Goal: Task Accomplishment & Management: Manage account settings

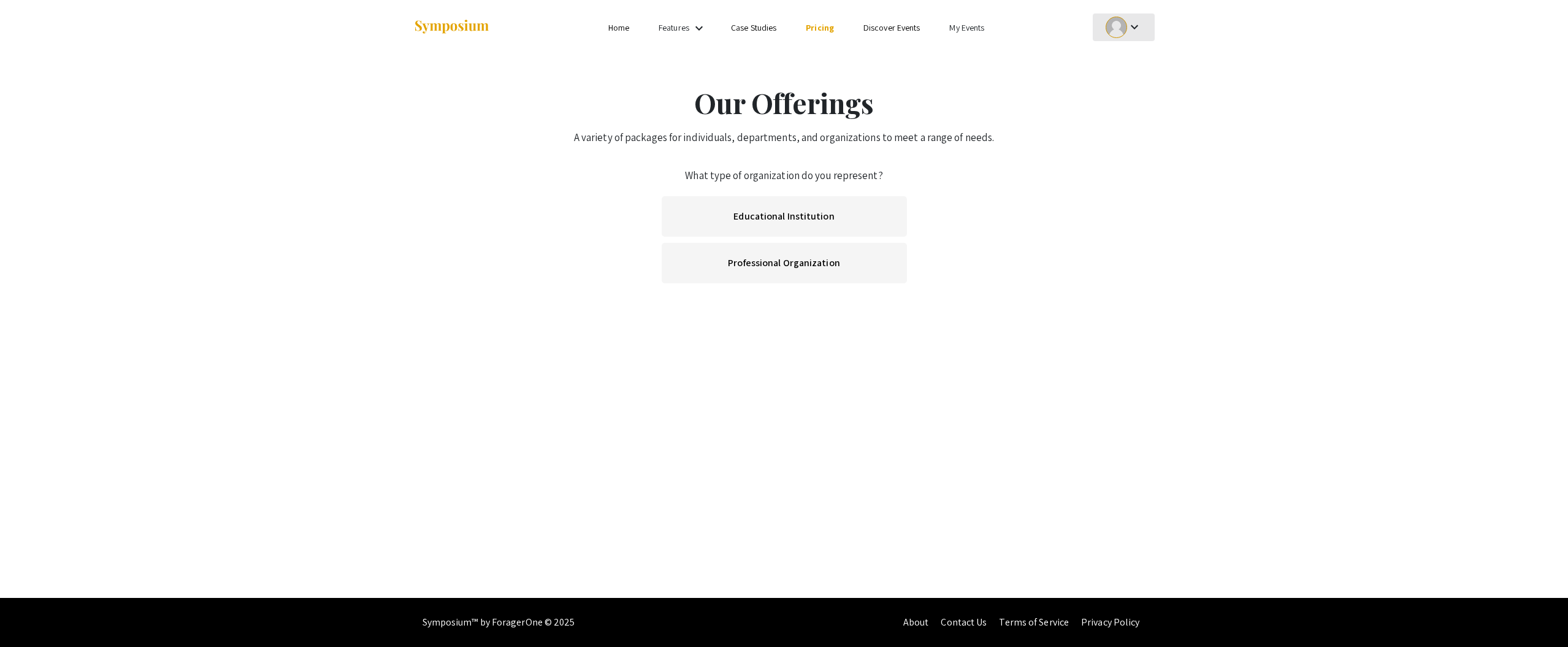
click at [1117, 36] on div at bounding box center [1116, 27] width 22 height 22
click at [1119, 93] on button "My Submissions" at bounding box center [1131, 90] width 76 height 30
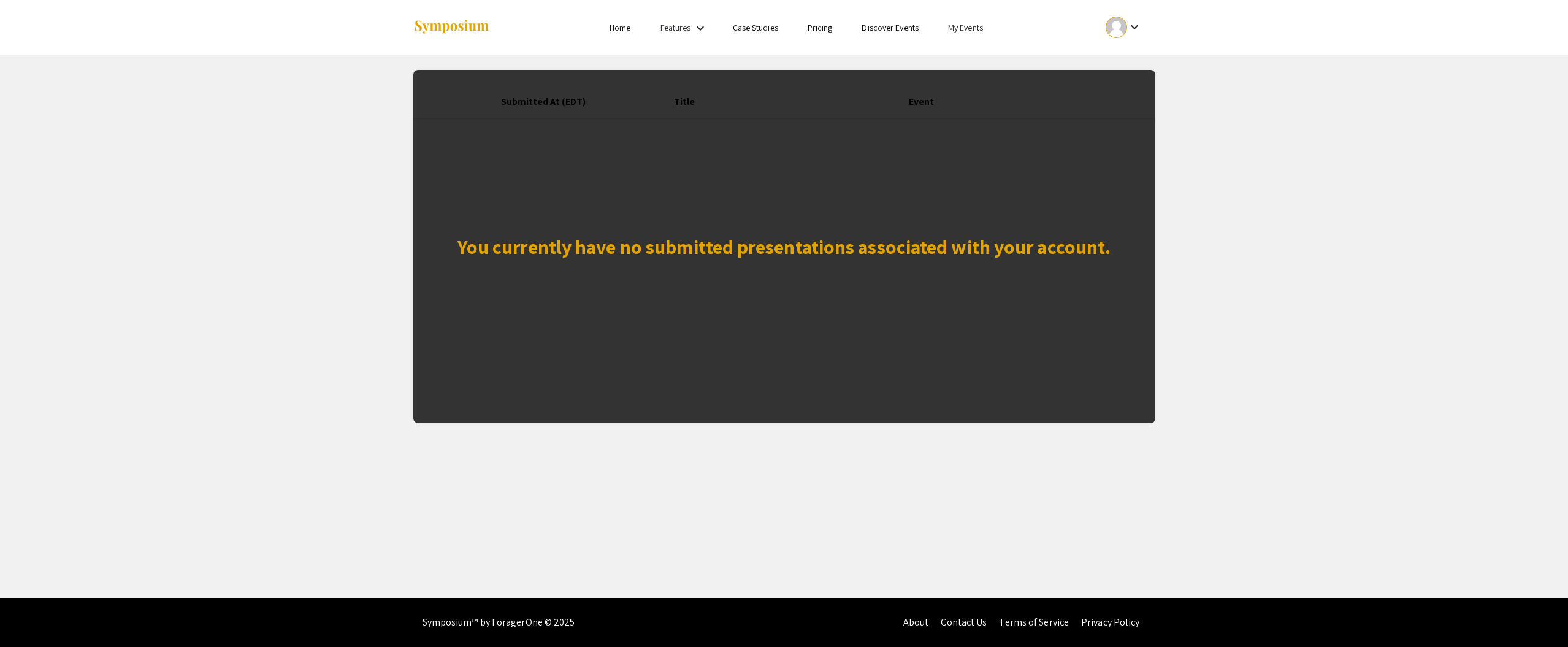
click at [619, 31] on link "Home" at bounding box center [620, 28] width 21 height 11
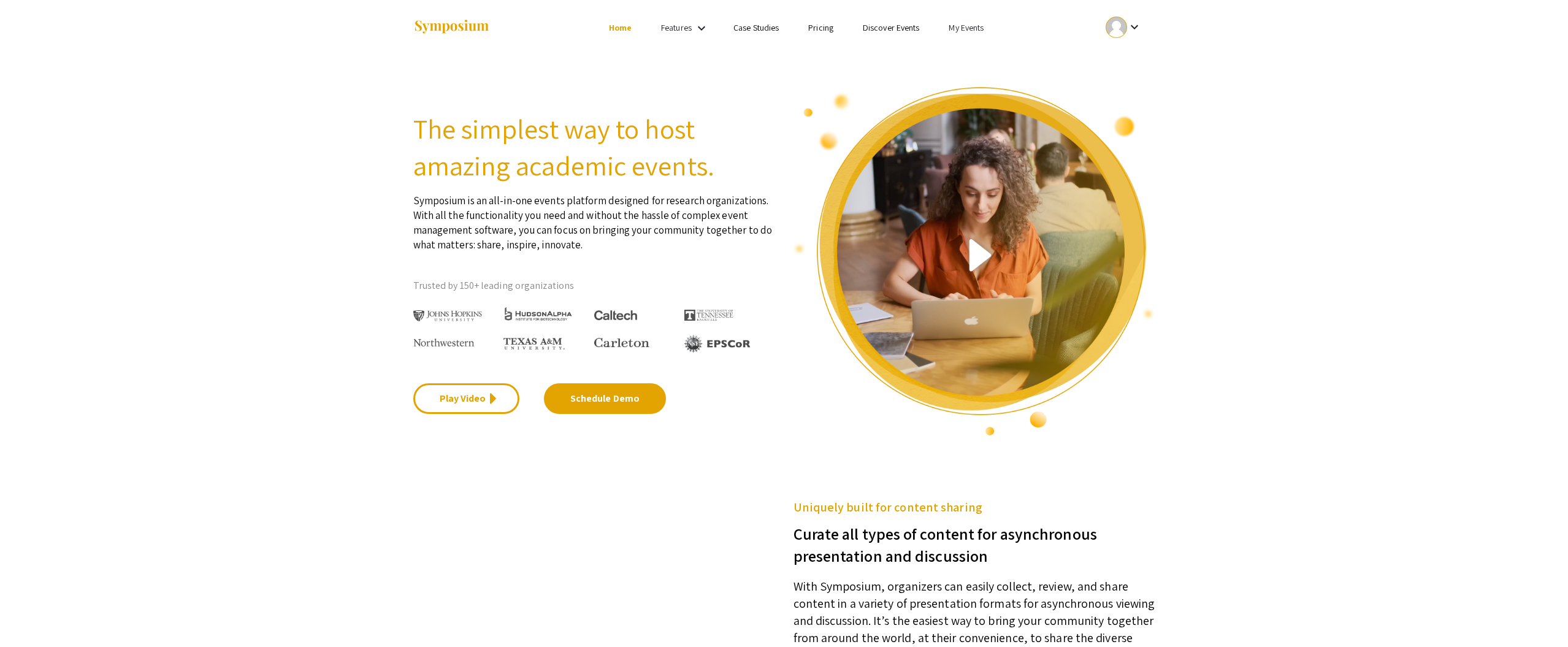
click at [462, 27] on img at bounding box center [451, 27] width 77 height 17
click at [972, 26] on link "My Events" at bounding box center [966, 28] width 35 height 11
click at [972, 51] on button "Events I've organized" at bounding box center [986, 55] width 105 height 30
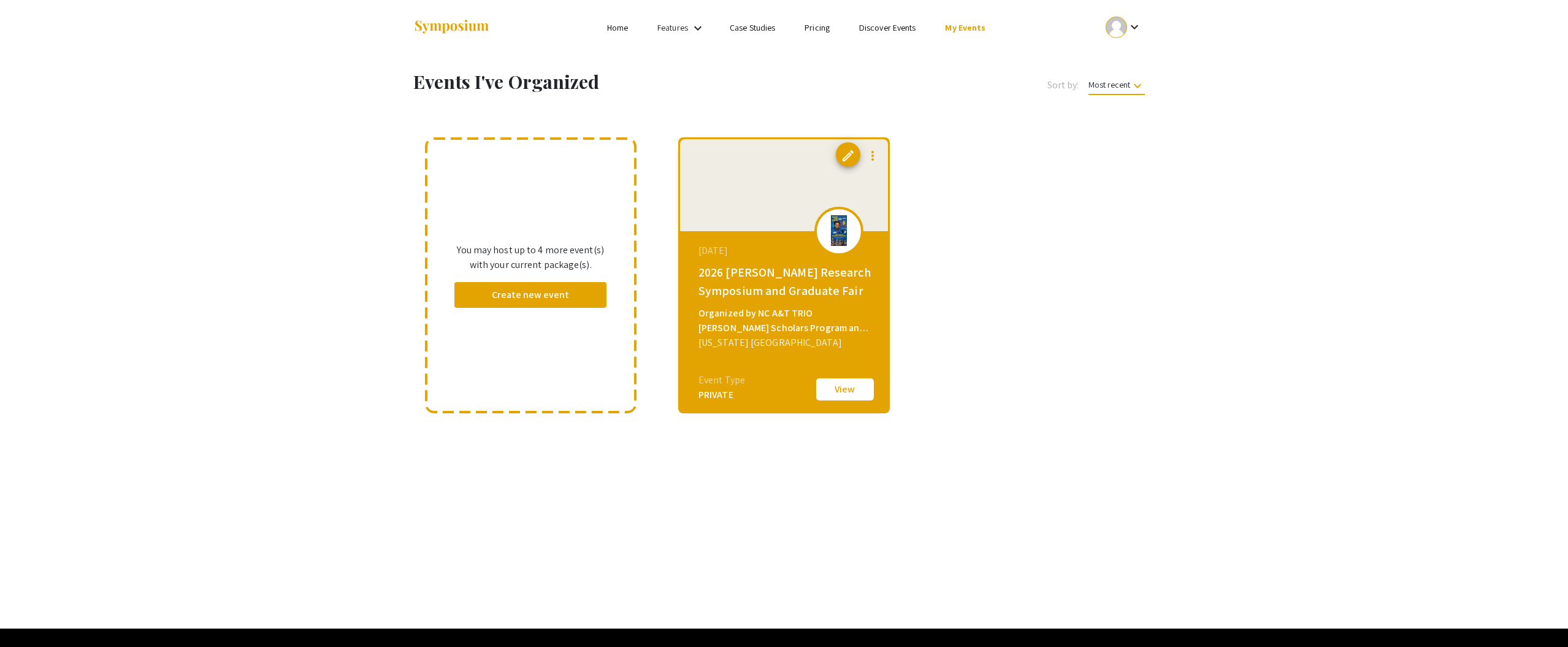
click at [749, 236] on div "October 20, 2025 2026 Ronald E. McNair Research Symposium and Graduate Fair Org…" at bounding box center [785, 308] width 211 height 153
click at [850, 394] on button "View" at bounding box center [845, 389] width 61 height 26
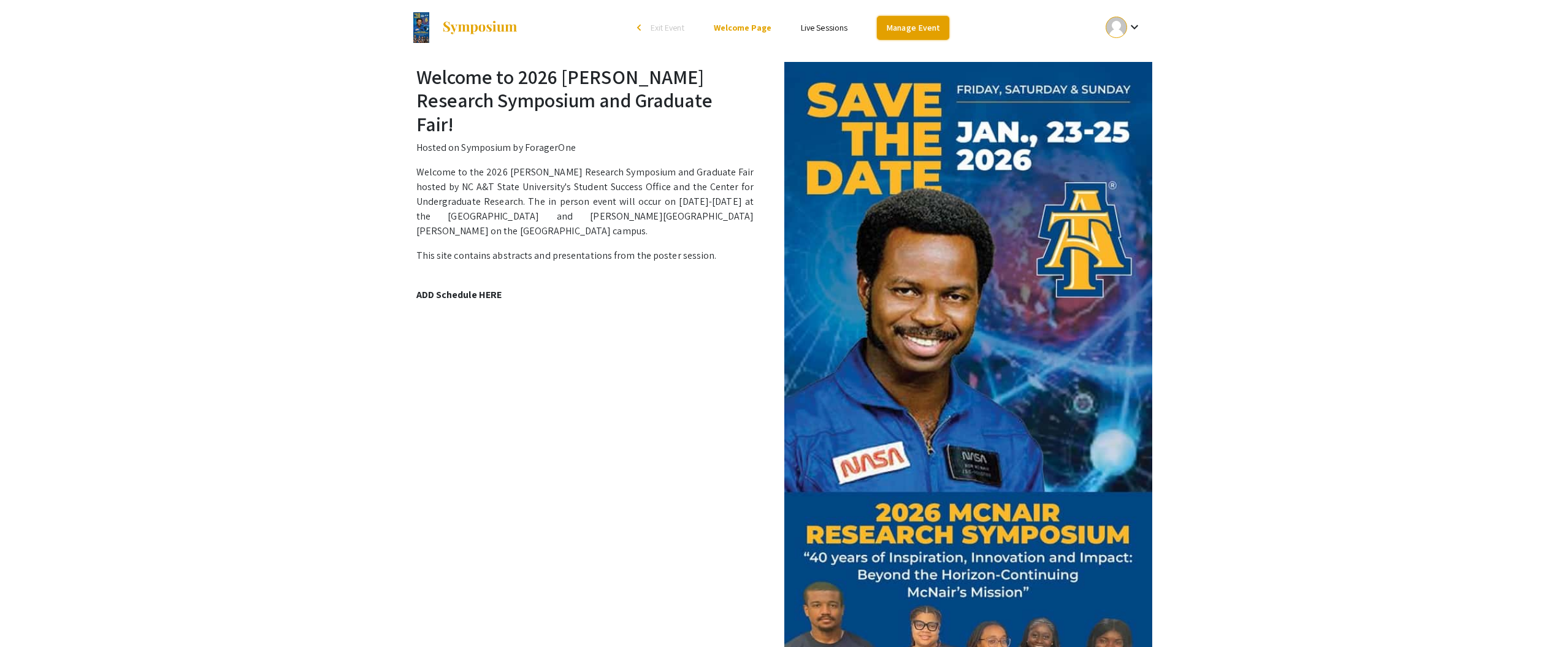
click at [909, 31] on link "Manage Event" at bounding box center [913, 28] width 73 height 24
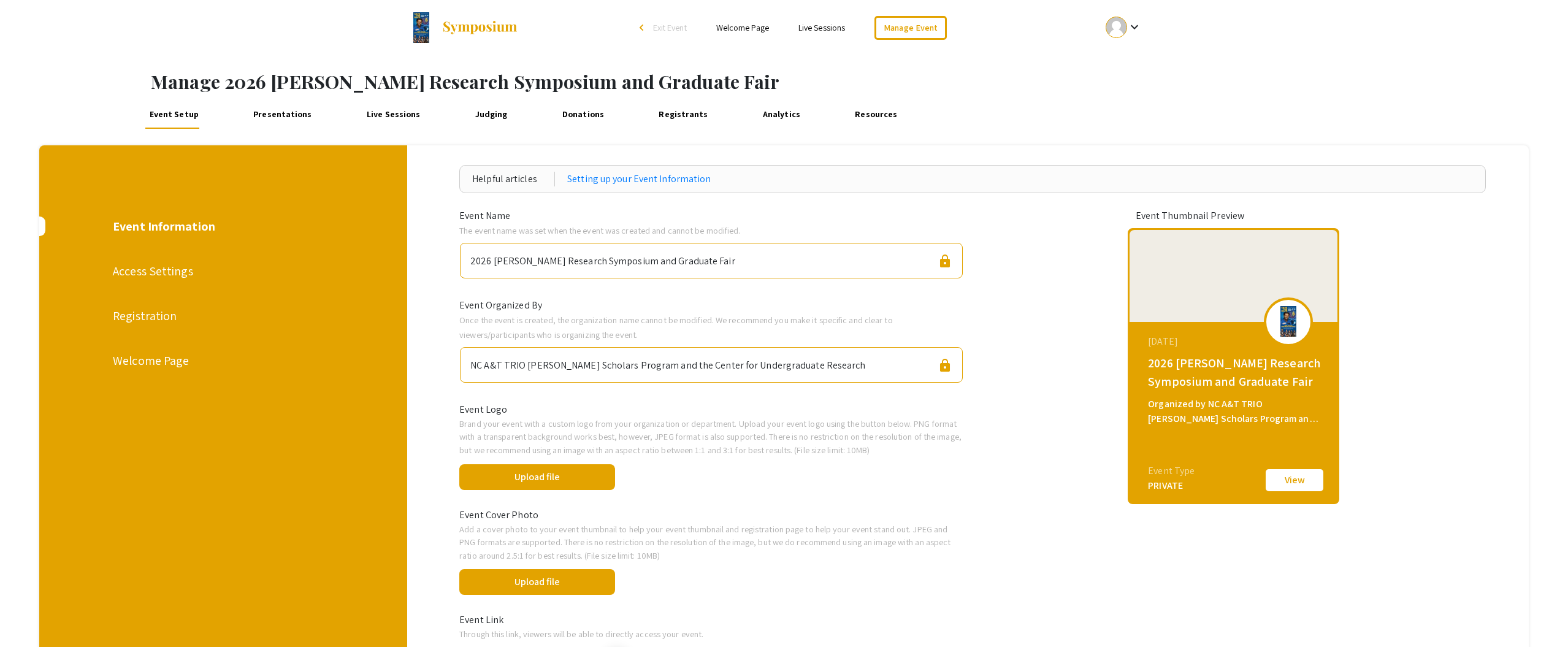
click at [153, 316] on div "Registration" at bounding box center [223, 316] width 221 height 18
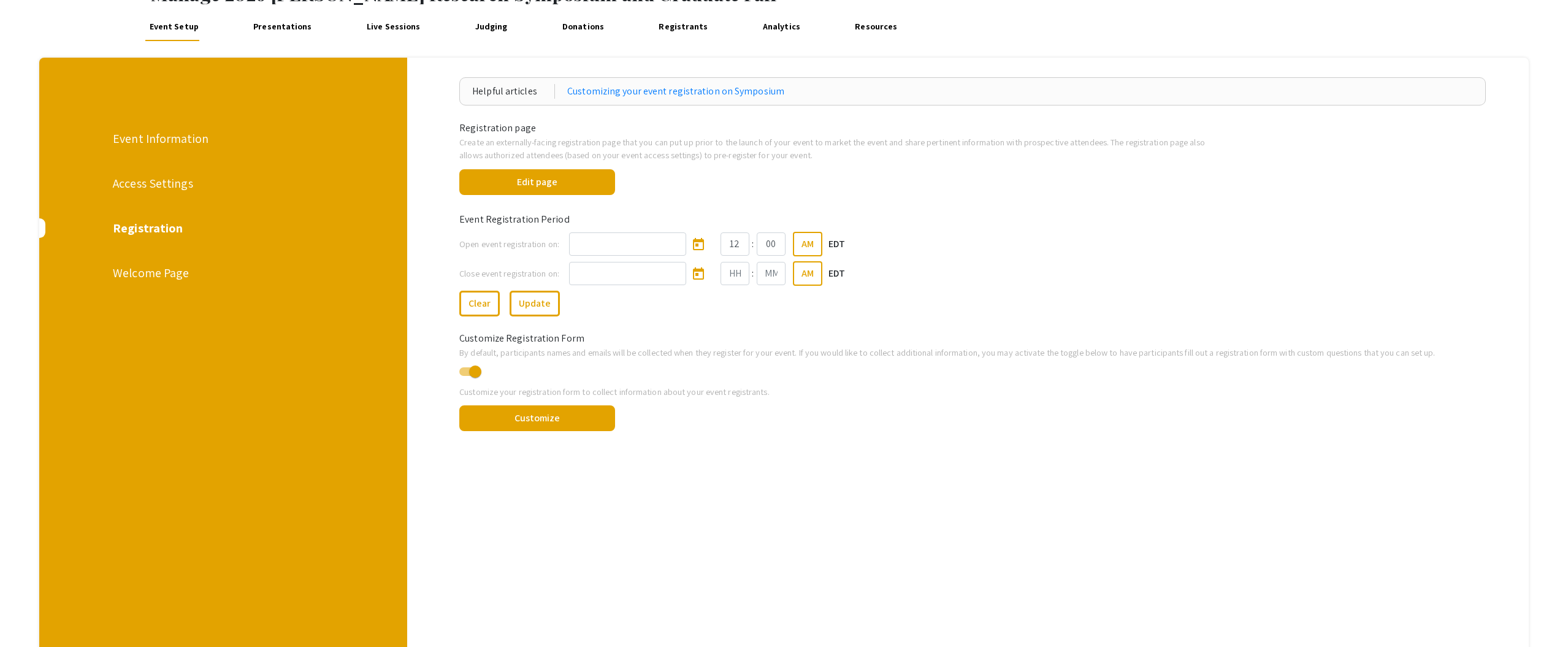
scroll to position [168, 0]
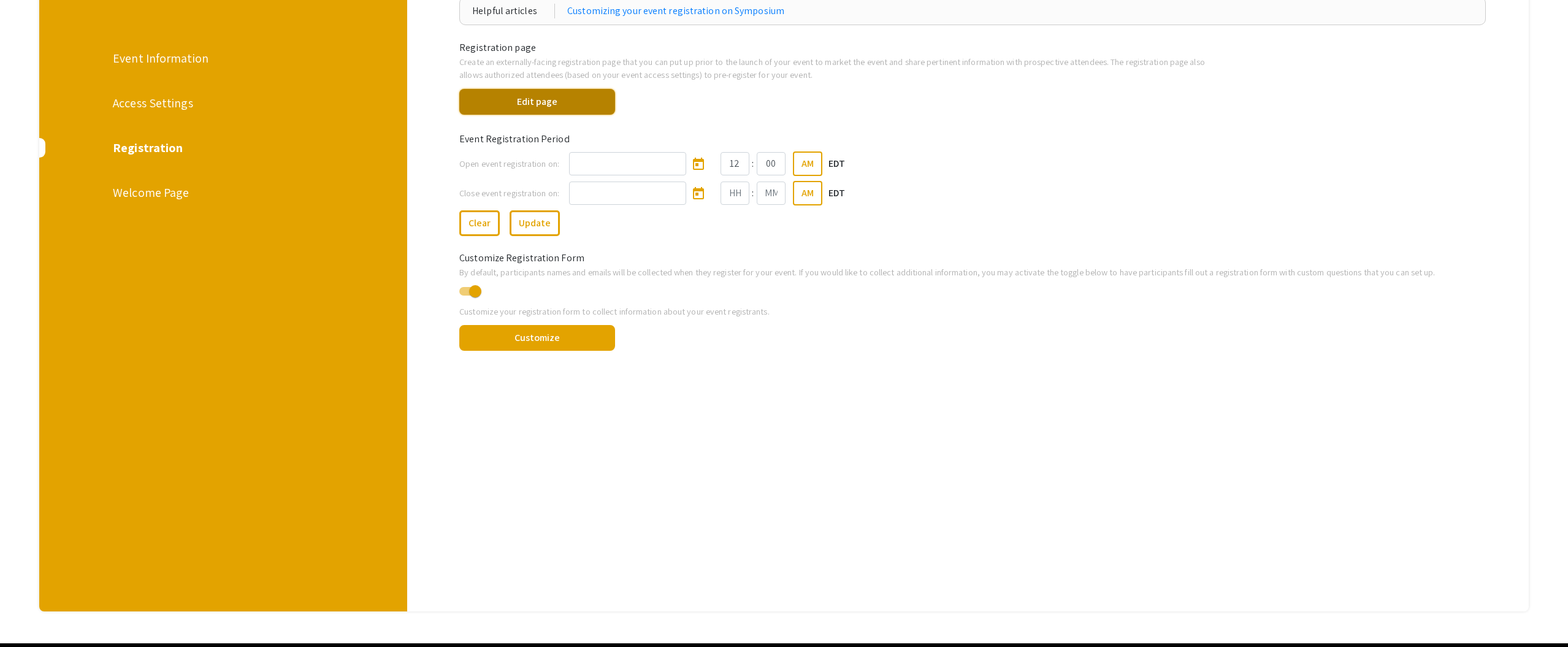
click at [542, 106] on button "Edit page" at bounding box center [537, 102] width 156 height 26
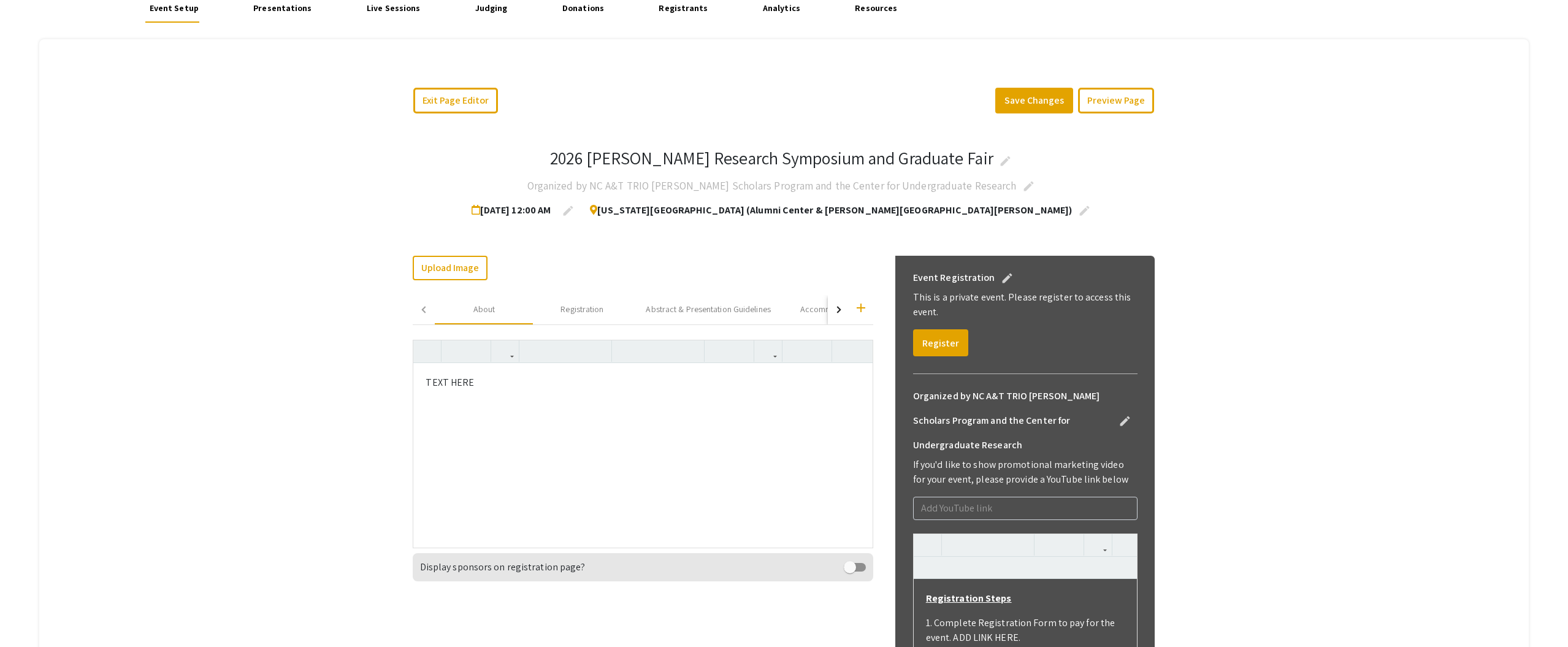
scroll to position [112, 0]
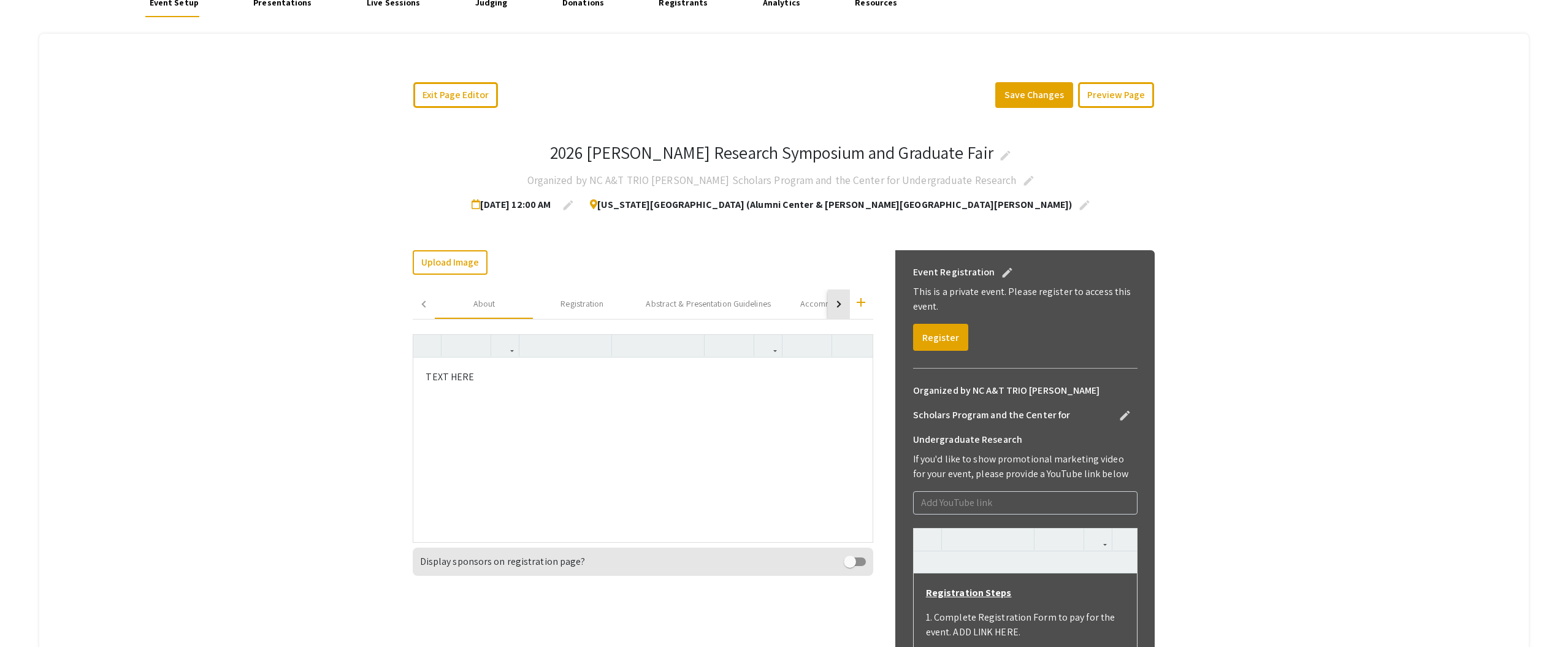
click at [837, 304] on div "button" at bounding box center [837, 304] width 7 height 7
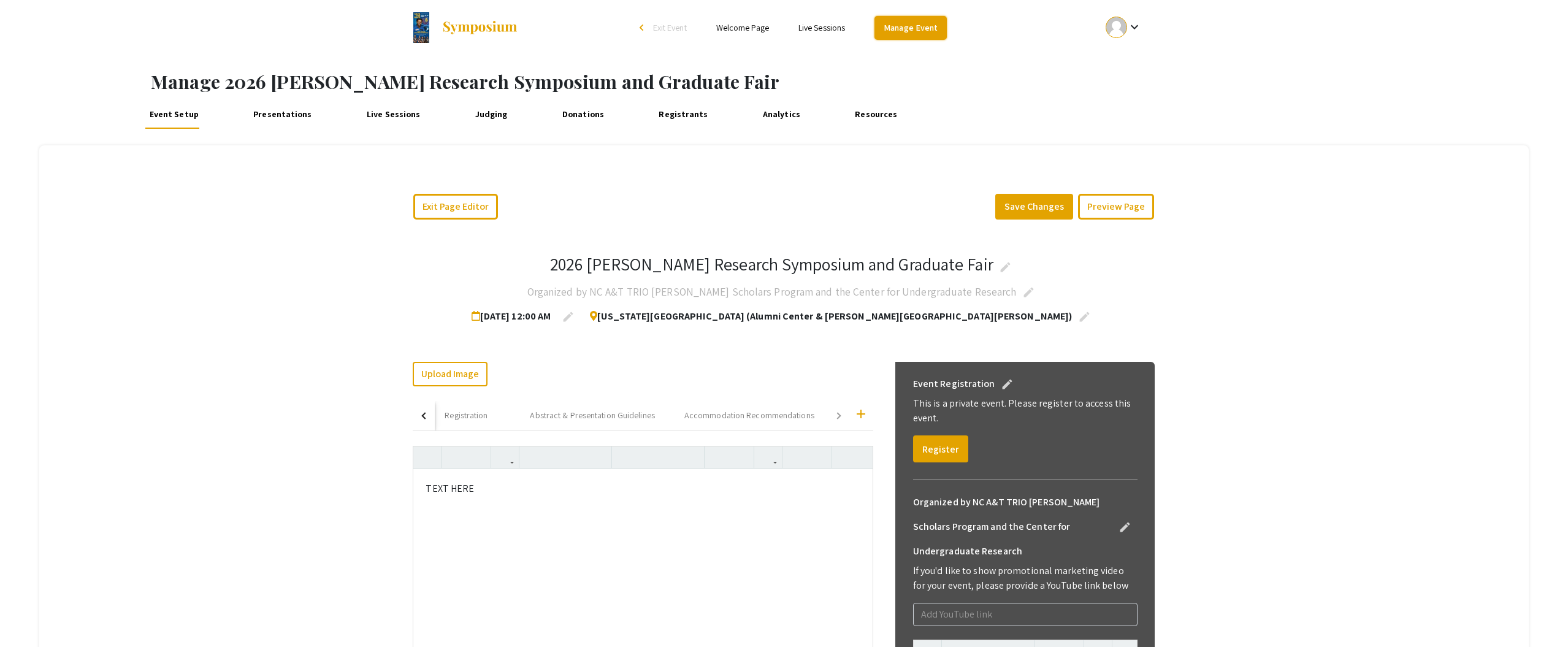
click at [913, 24] on link "Manage Event" at bounding box center [911, 28] width 73 height 24
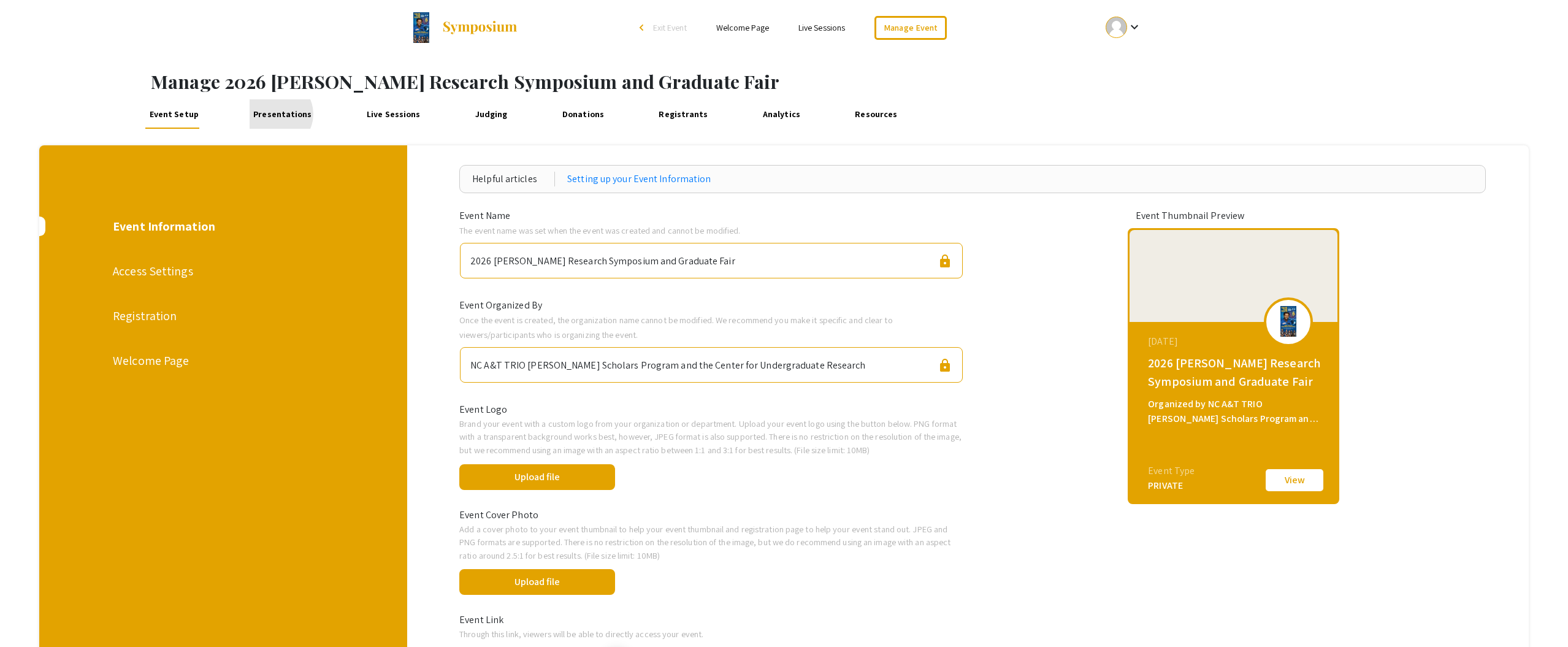
click at [274, 114] on link "Presentations" at bounding box center [283, 114] width 66 height 30
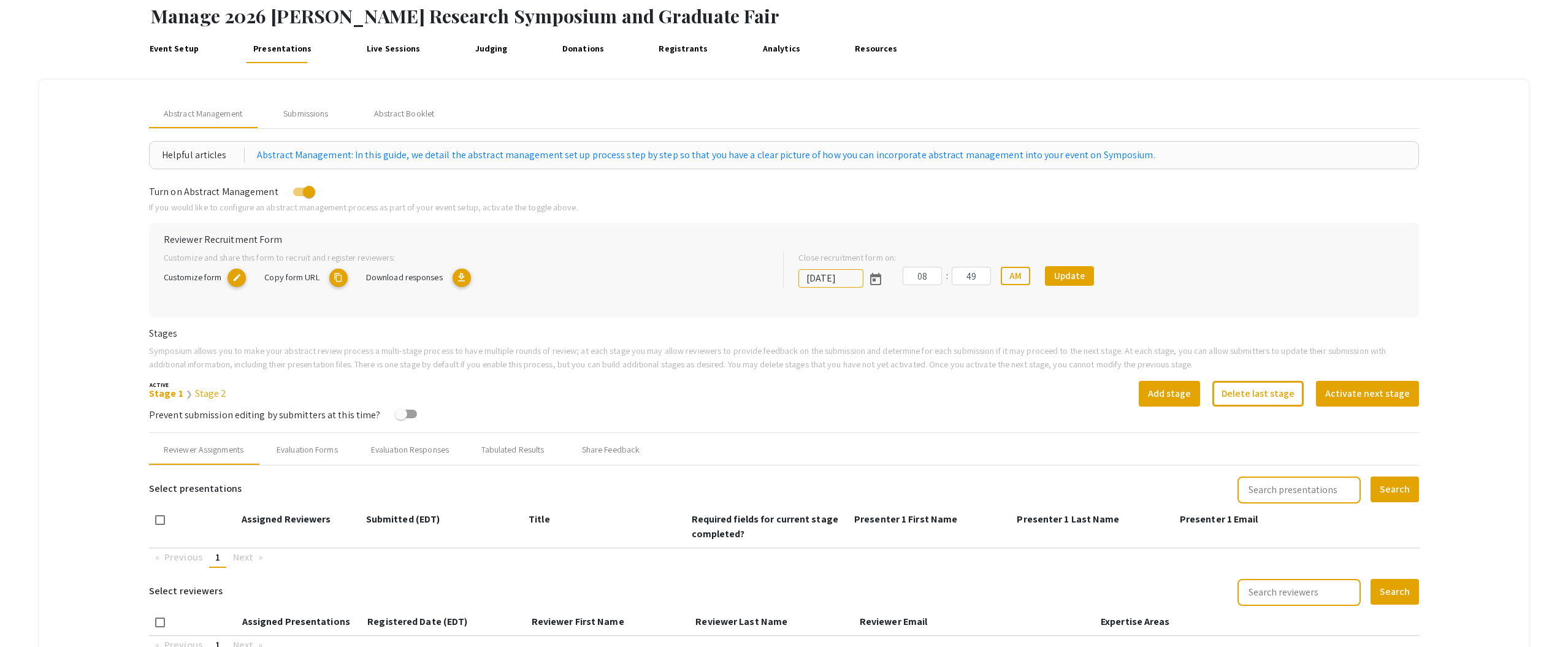
scroll to position [65, 0]
click at [194, 274] on span "Customize form" at bounding box center [192, 278] width 58 height 12
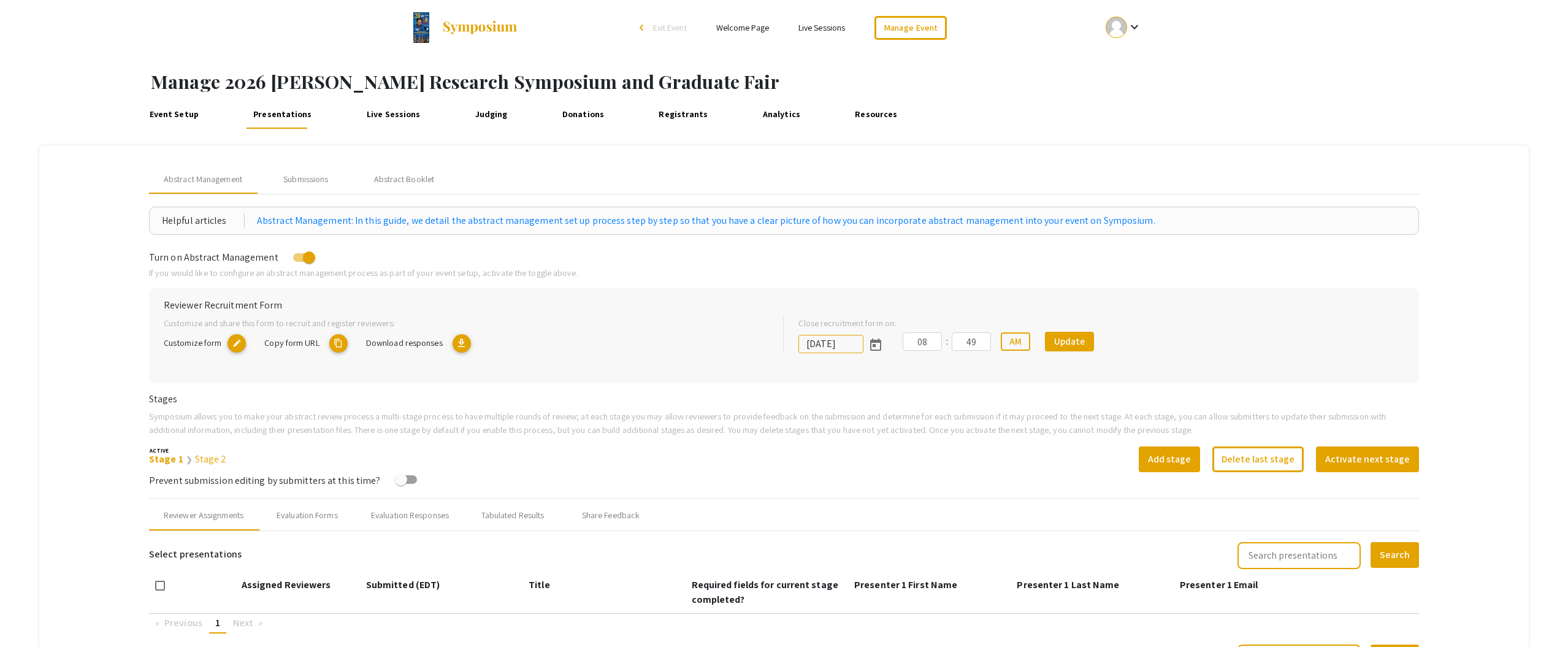
scroll to position [65, 0]
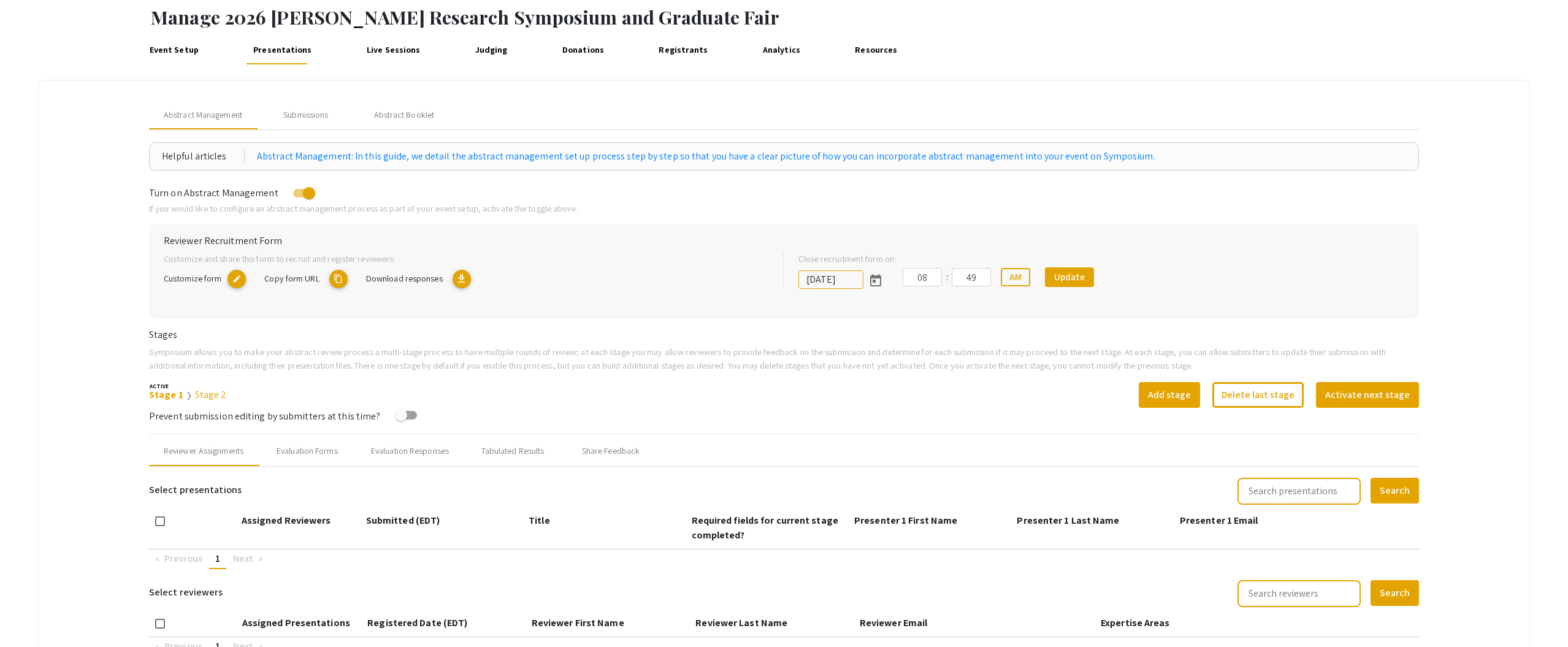
click at [337, 279] on mat-icon "content_copy" at bounding box center [339, 279] width 18 height 18
click at [293, 193] on span at bounding box center [304, 193] width 22 height 9
click at [299, 197] on input "checkbox" at bounding box center [299, 197] width 1 height 1
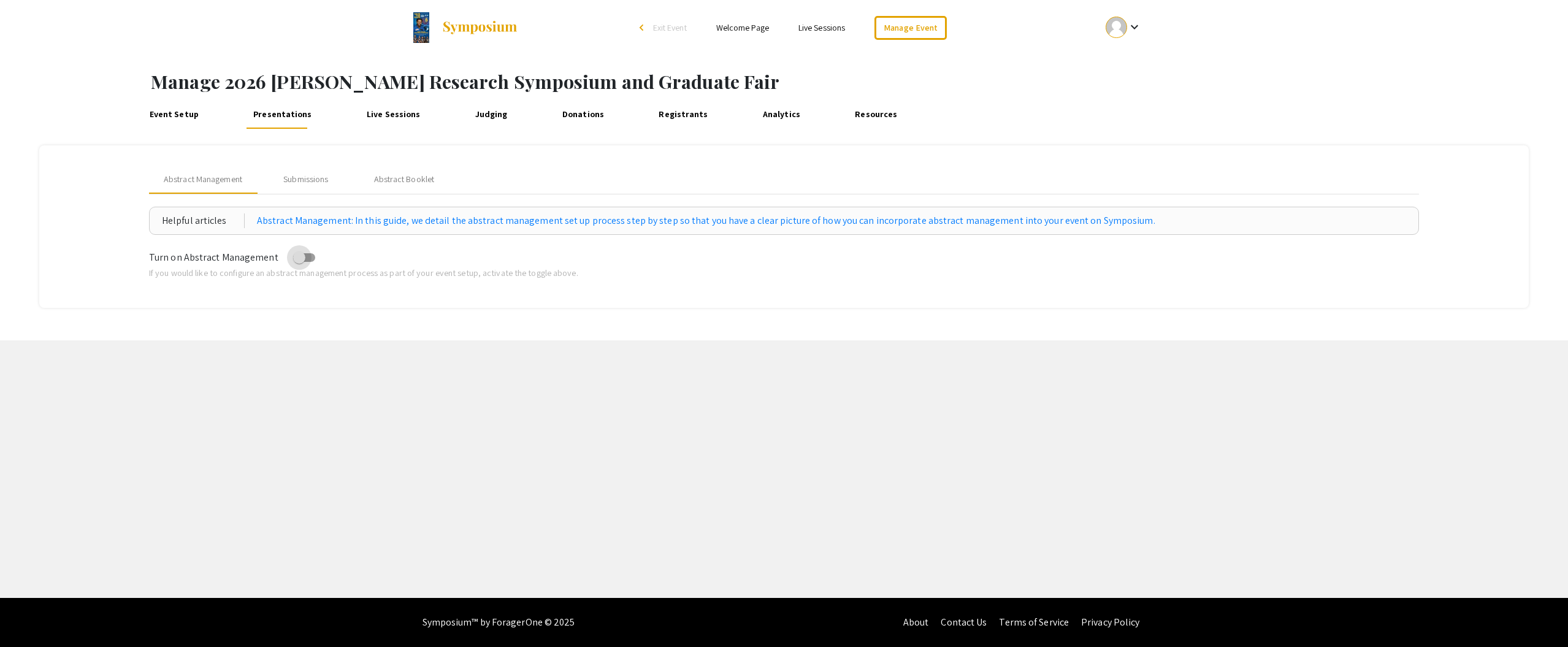
scroll to position [0, 0]
click at [303, 256] on span at bounding box center [304, 258] width 22 height 9
click at [299, 262] on input "checkbox" at bounding box center [299, 262] width 1 height 1
checkbox input "true"
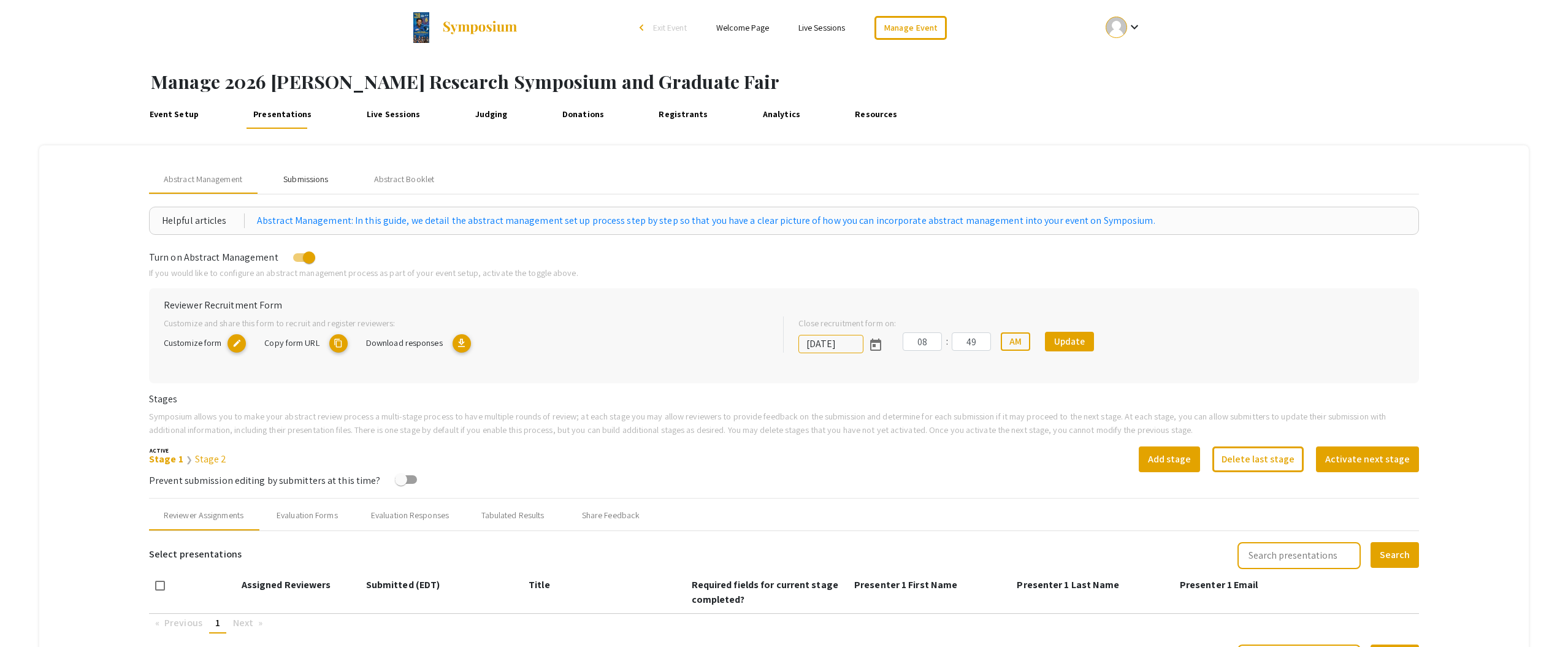
click at [302, 181] on div "Submissions" at bounding box center [306, 179] width 45 height 13
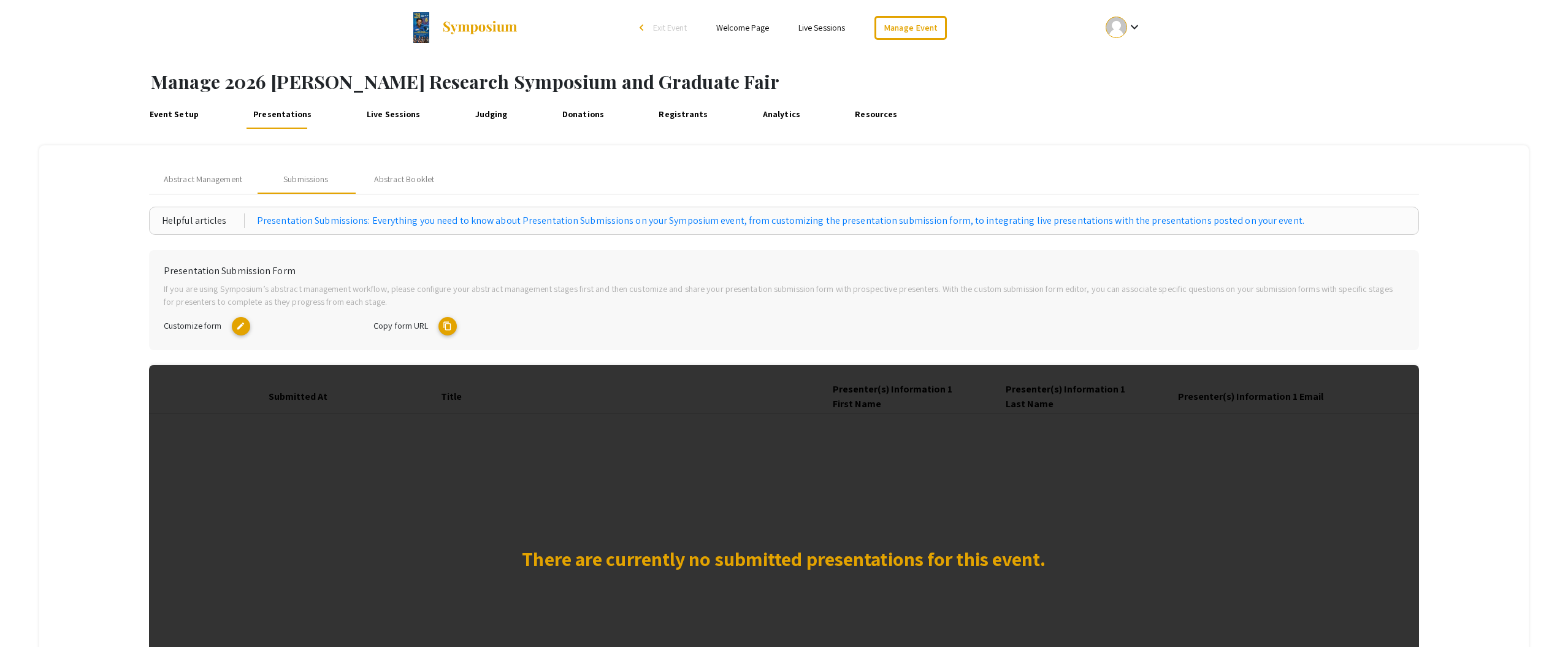
click at [211, 324] on span "Customize form" at bounding box center [192, 325] width 58 height 12
click at [236, 324] on mat-icon "edit" at bounding box center [241, 327] width 18 height 18
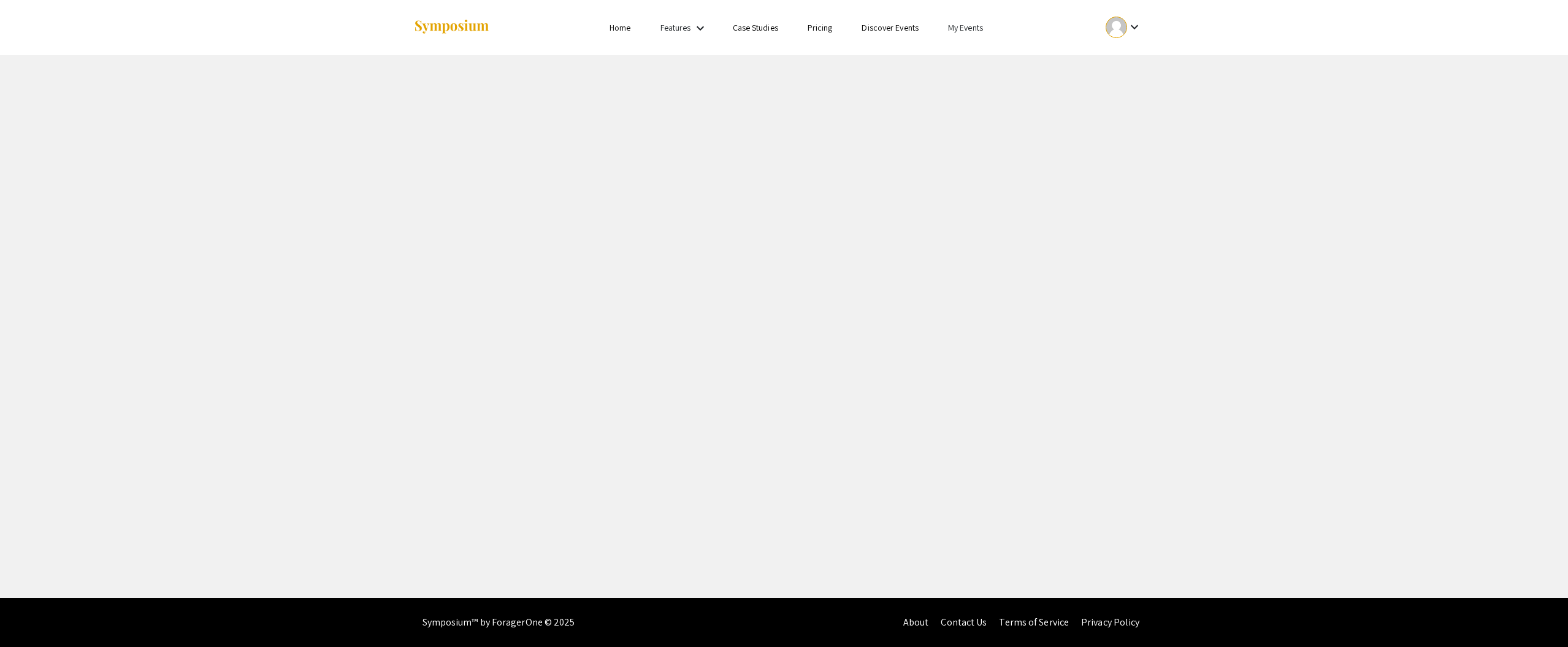
select select "8"
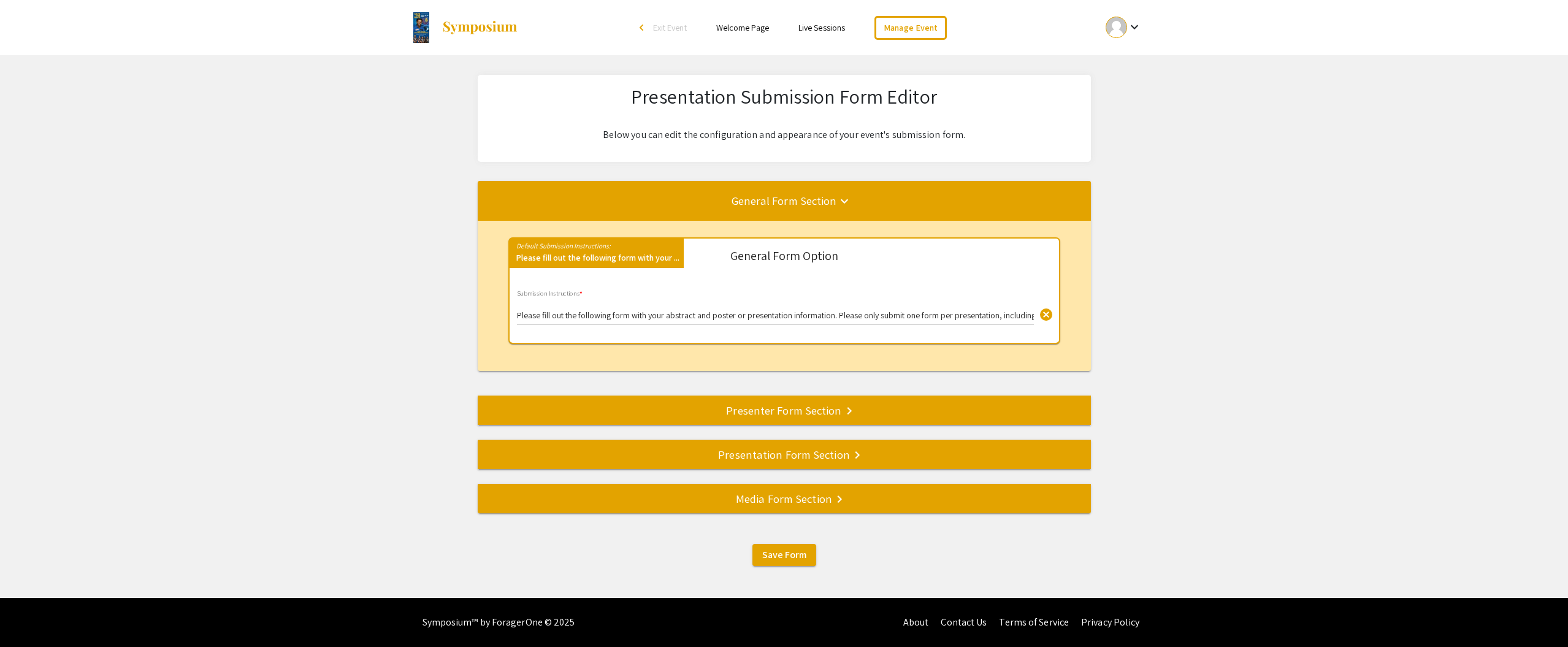
click at [673, 408] on div "Presenter Form Section keyboard_arrow_right" at bounding box center [784, 410] width 613 height 17
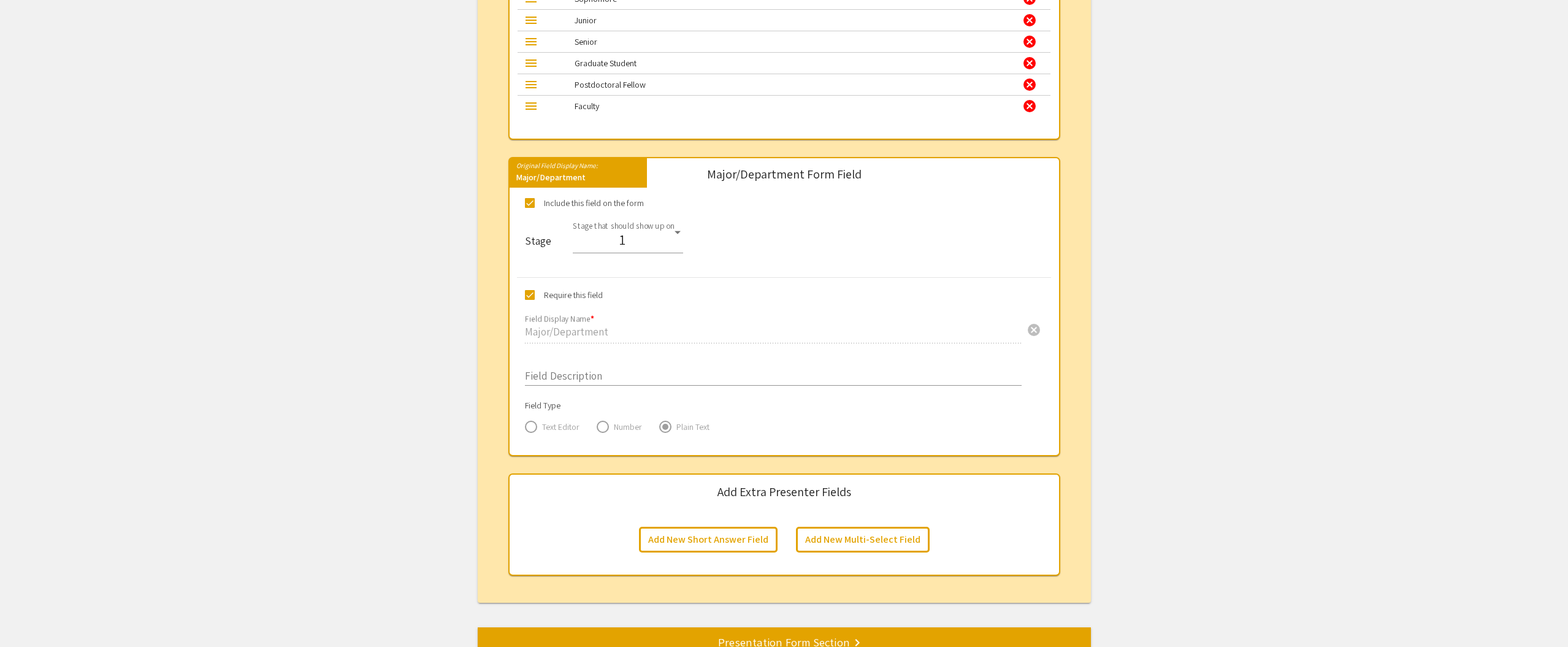
scroll to position [1923, 0]
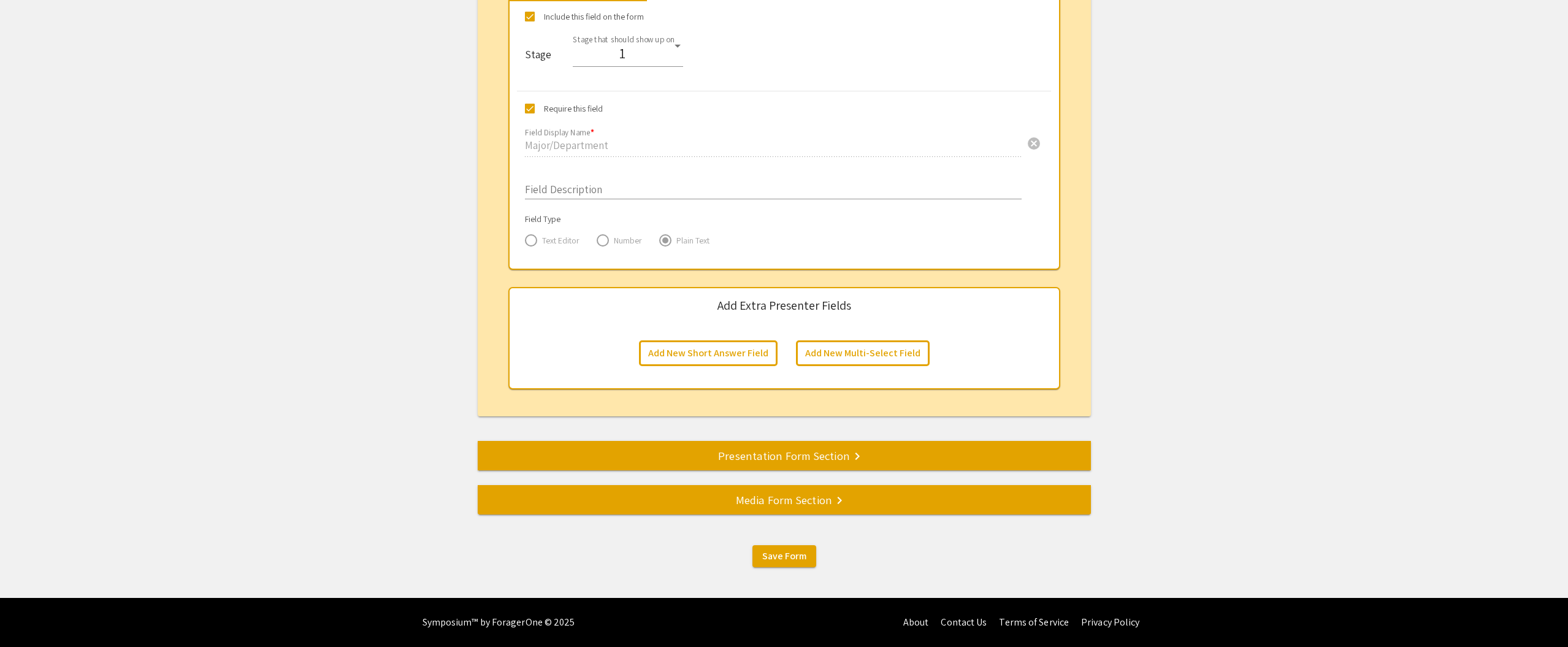
click at [735, 459] on div "Presentation Form Section keyboard_arrow_right" at bounding box center [784, 456] width 613 height 17
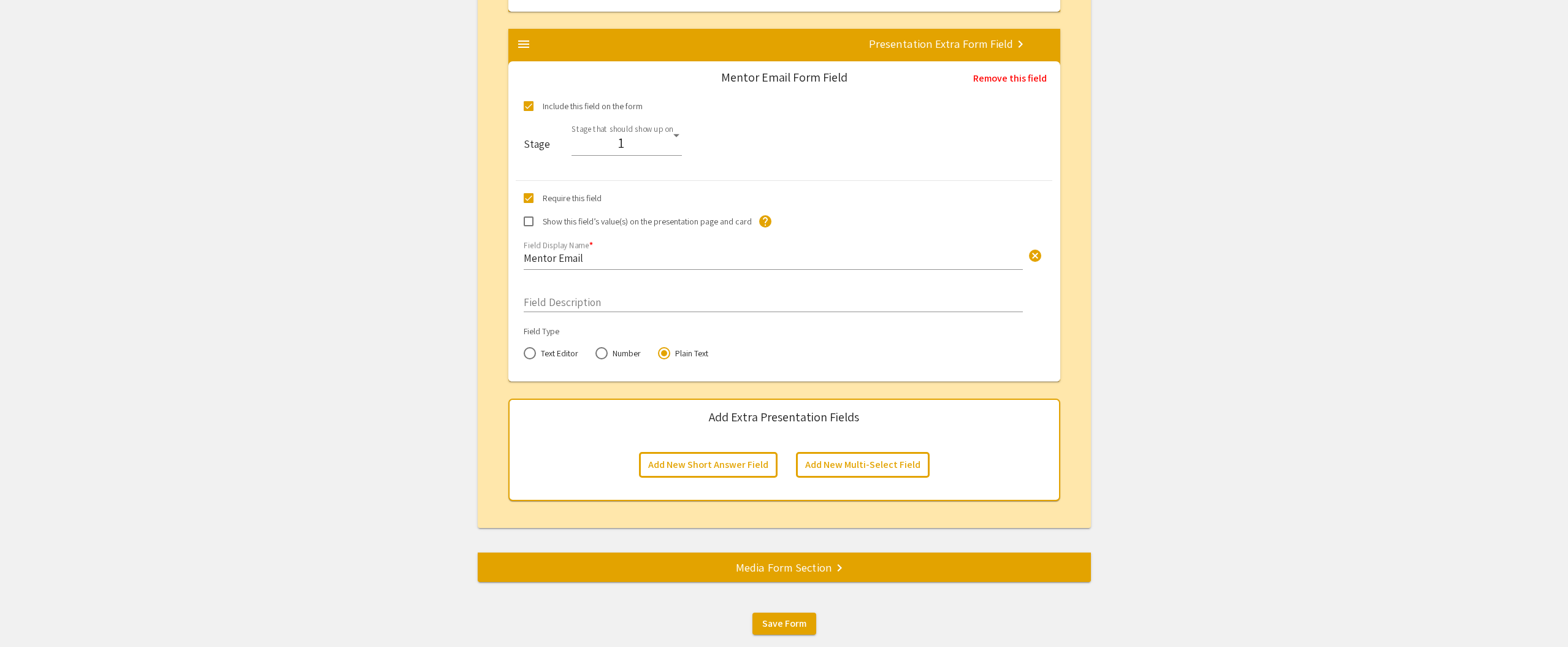
scroll to position [2416, 0]
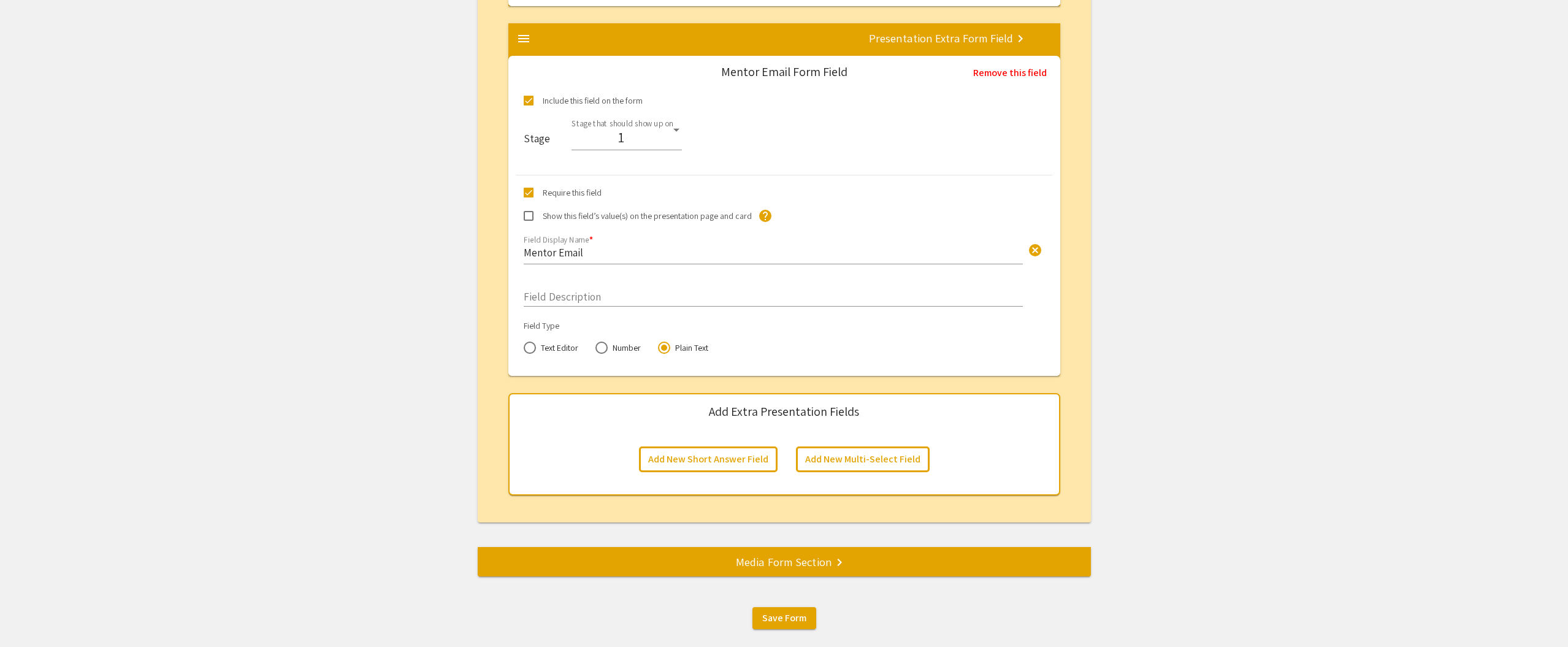
click at [681, 555] on mat-divider at bounding box center [1262, 562] width 1568 height 41
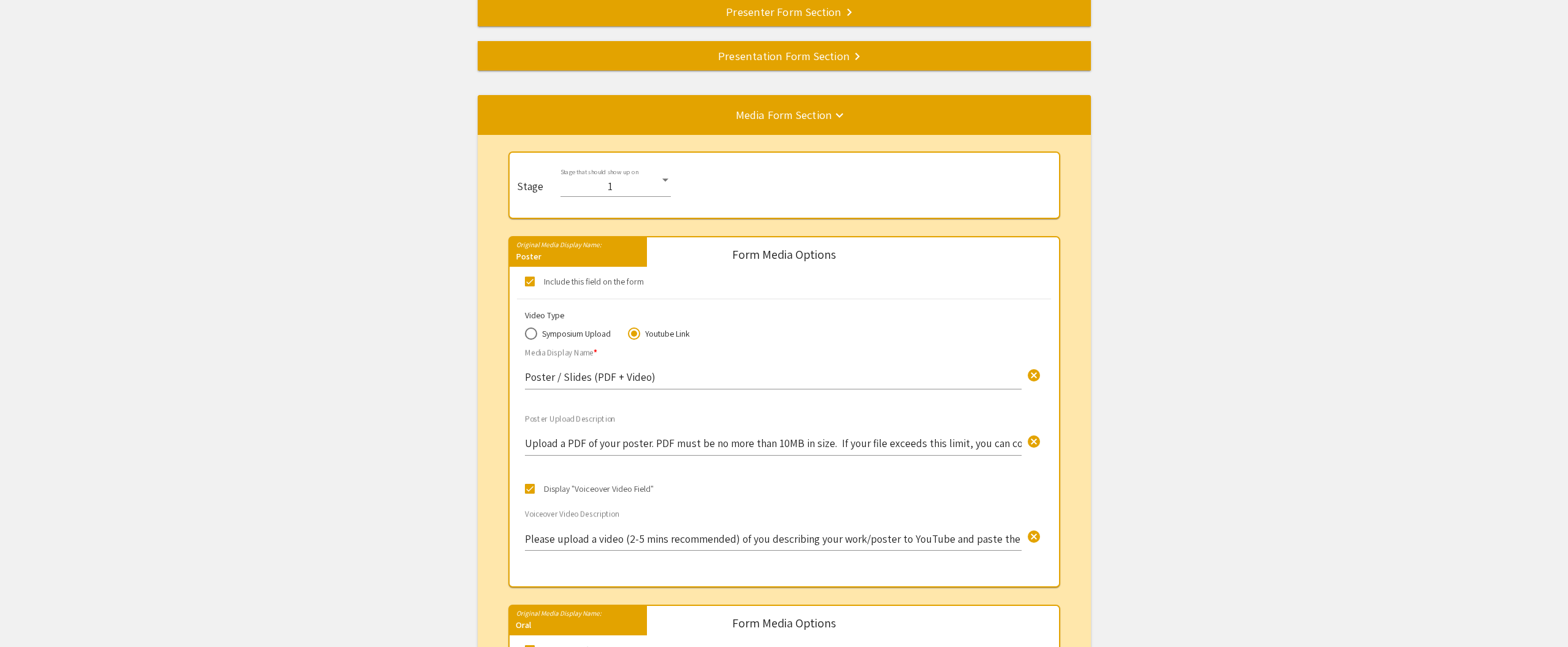
scroll to position [0, 0]
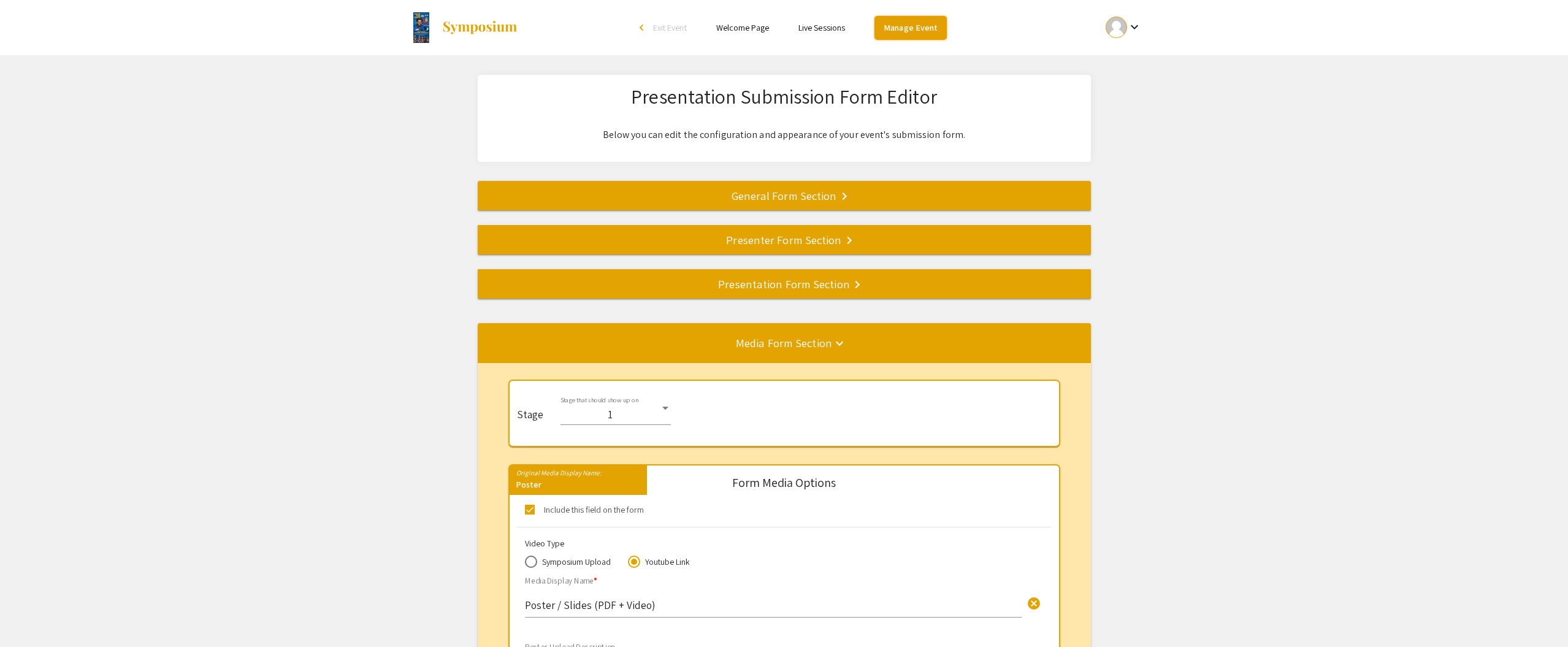
click at [903, 31] on link "Manage Event" at bounding box center [911, 28] width 73 height 24
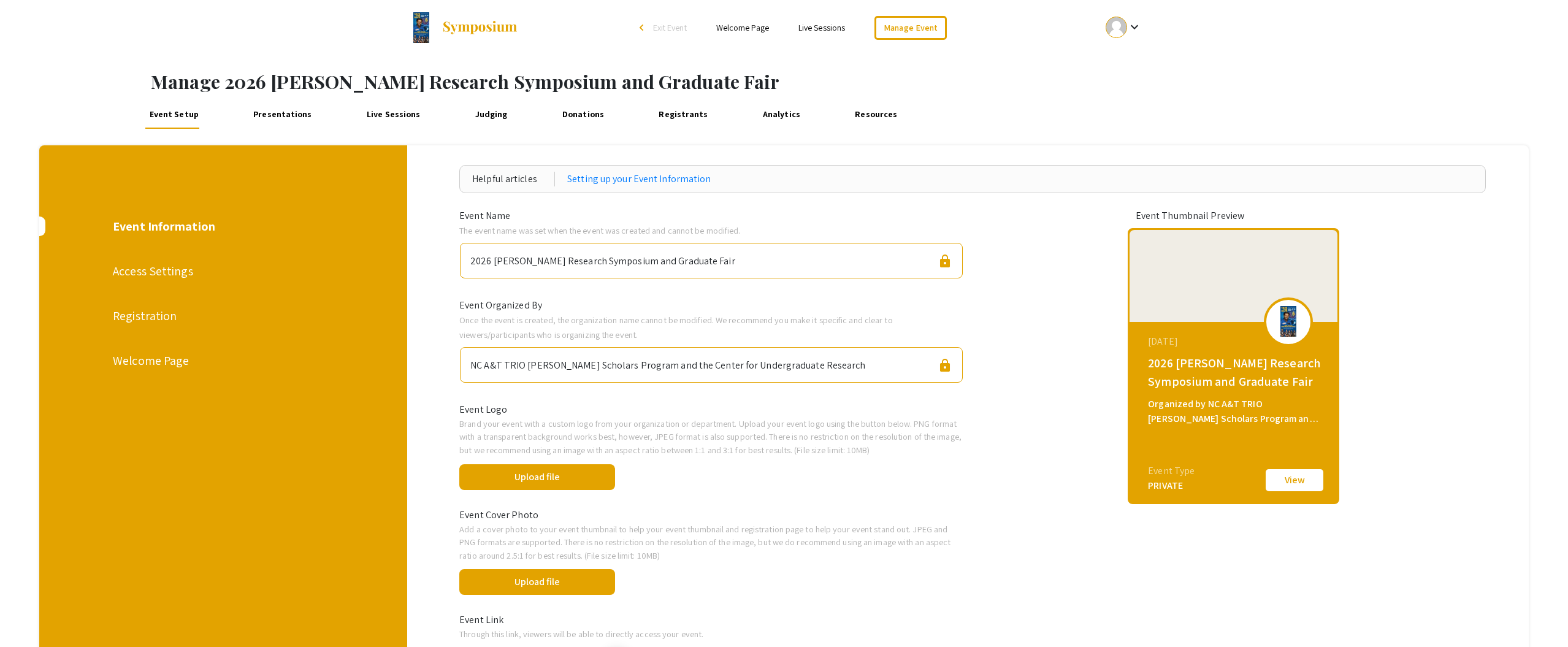
click at [381, 115] on link "Live Sessions" at bounding box center [394, 114] width 61 height 30
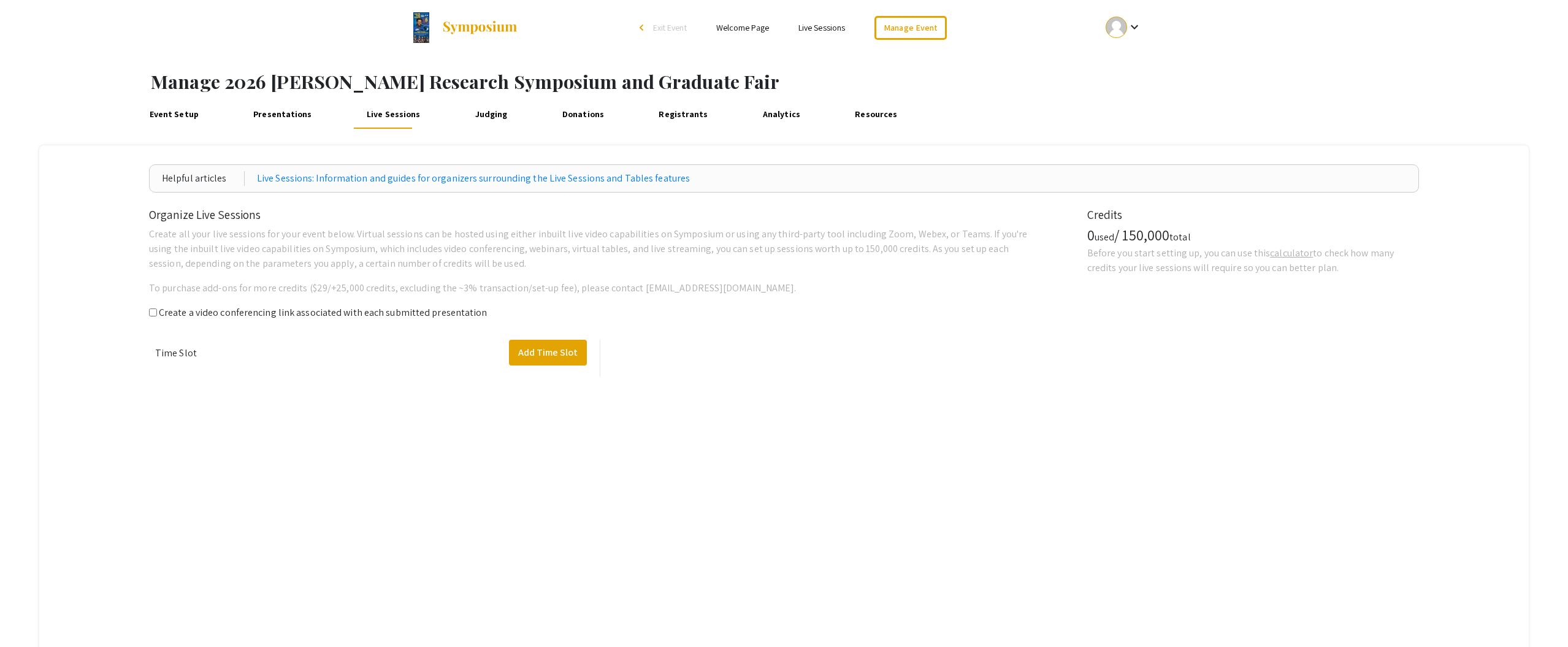
click at [478, 113] on link "Judging" at bounding box center [491, 114] width 40 height 30
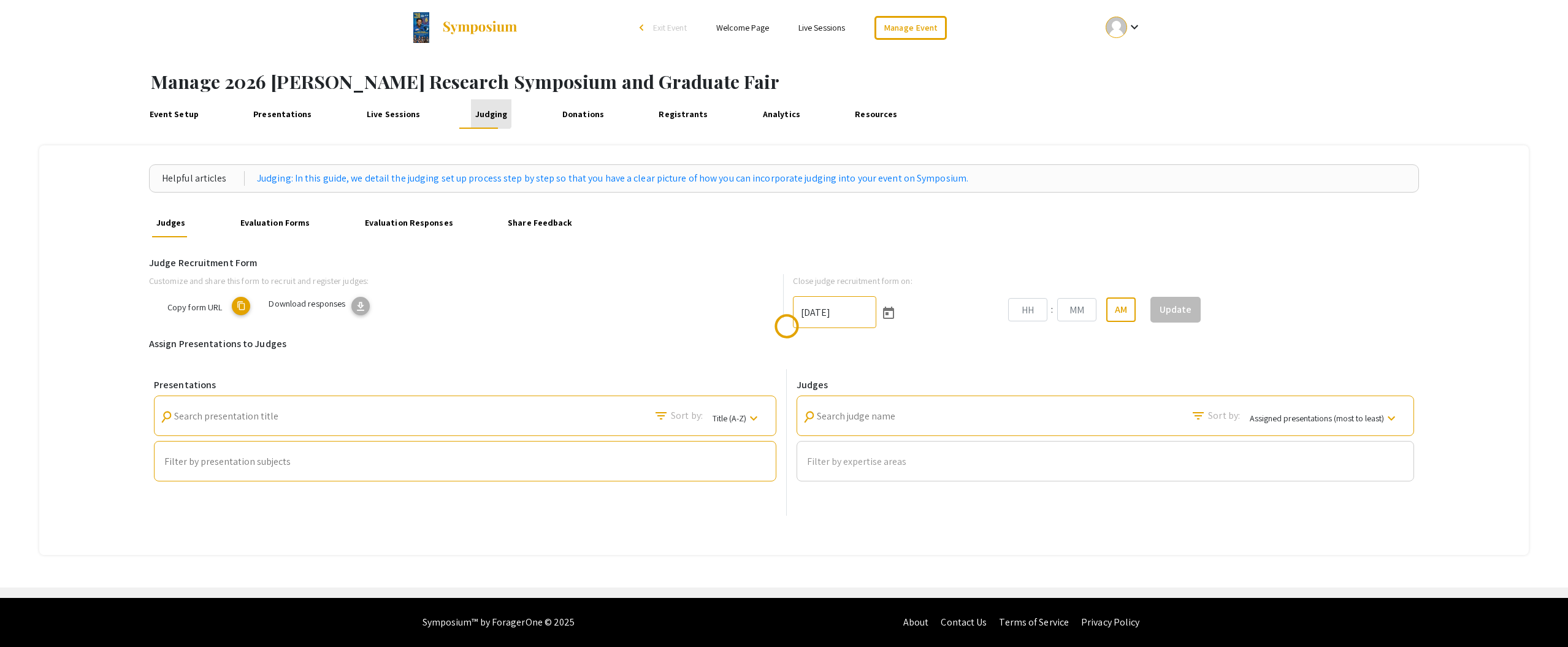
type input "10/30/2025"
type input "08"
type input "49"
click at [280, 117] on link "Presentations" at bounding box center [283, 114] width 66 height 30
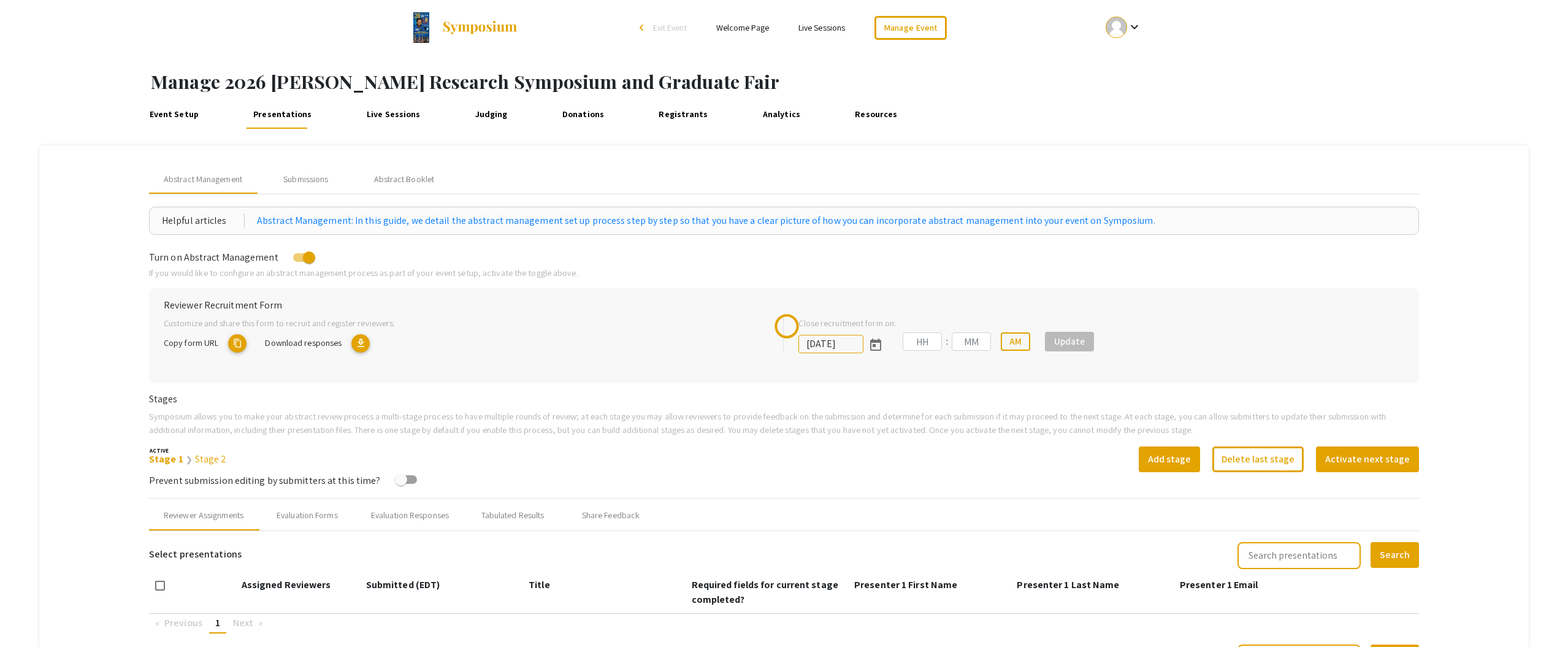
type input "10/30/2025"
type input "08"
type input "49"
click at [478, 116] on link "Judging" at bounding box center [491, 114] width 40 height 30
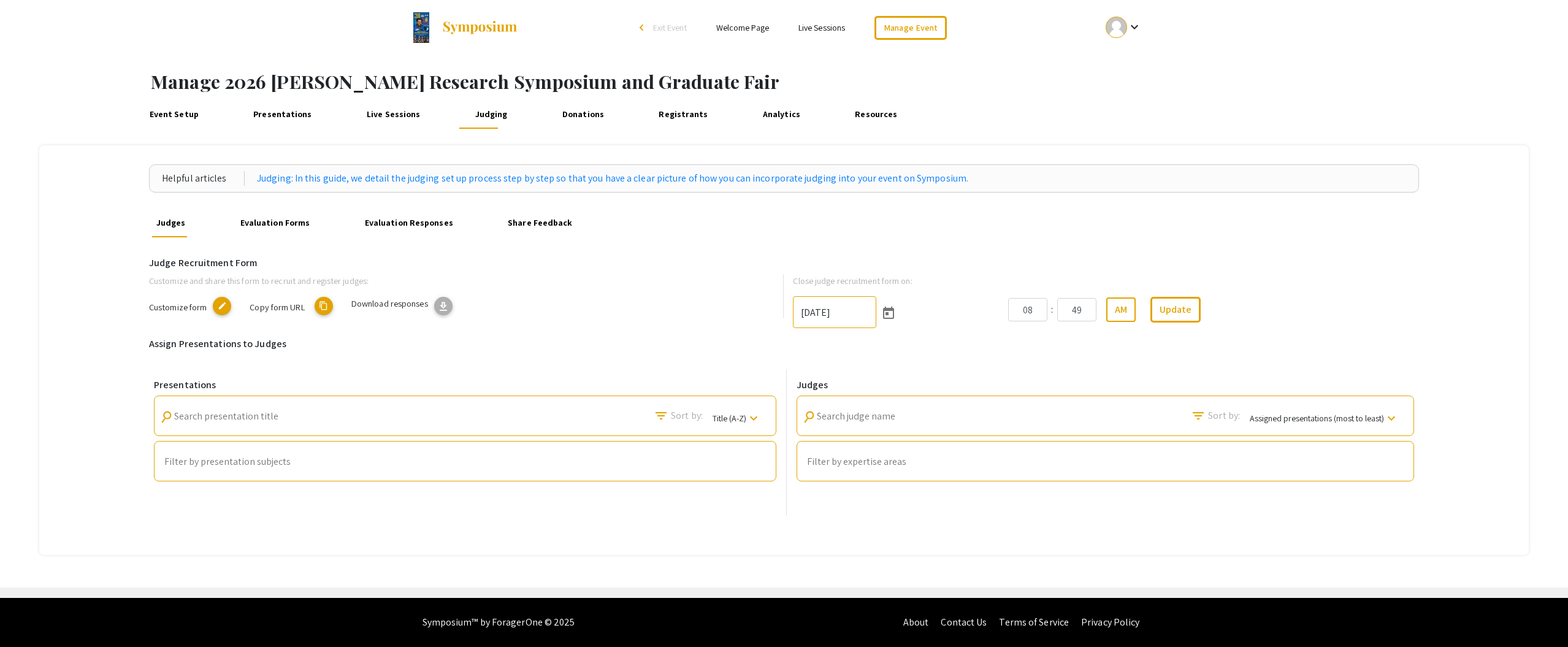
click at [289, 309] on span "Copy form URL" at bounding box center [277, 307] width 55 height 12
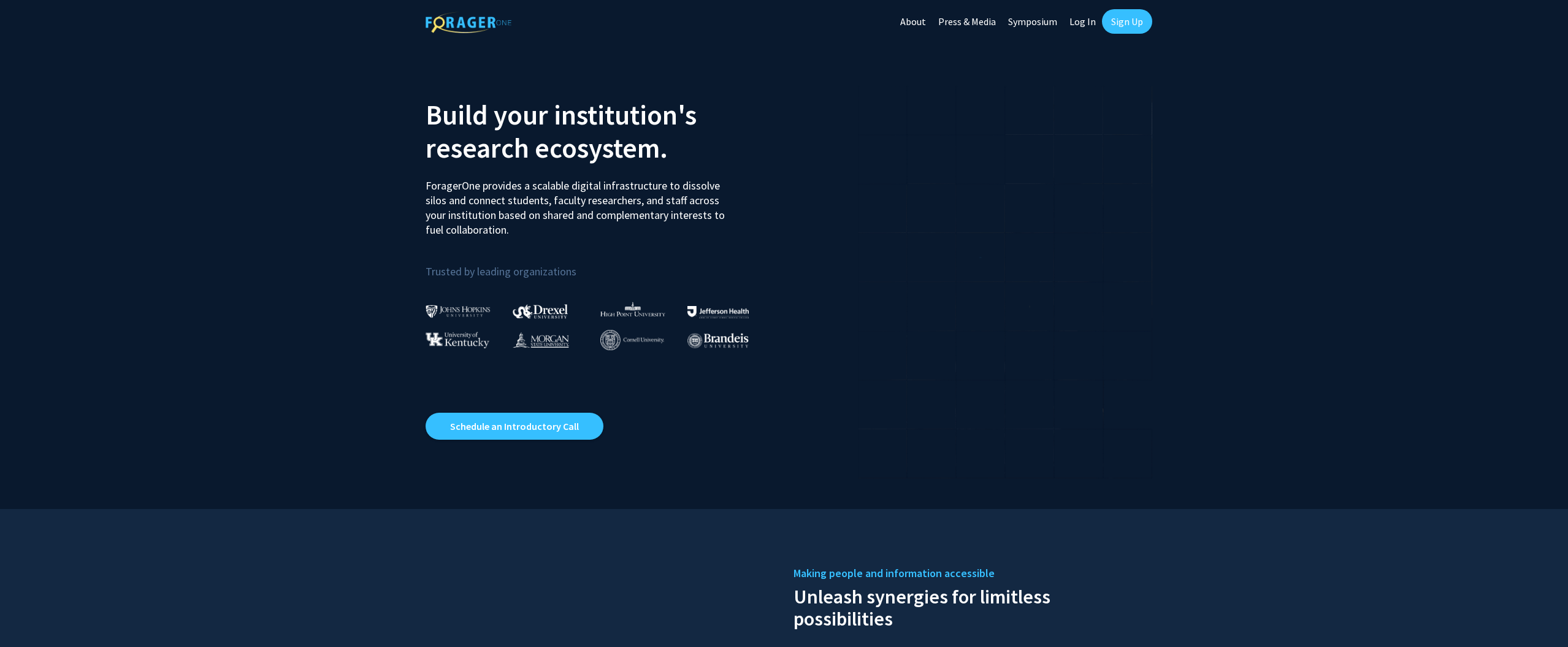
click at [1072, 23] on link "Log In" at bounding box center [1082, 22] width 39 height 43
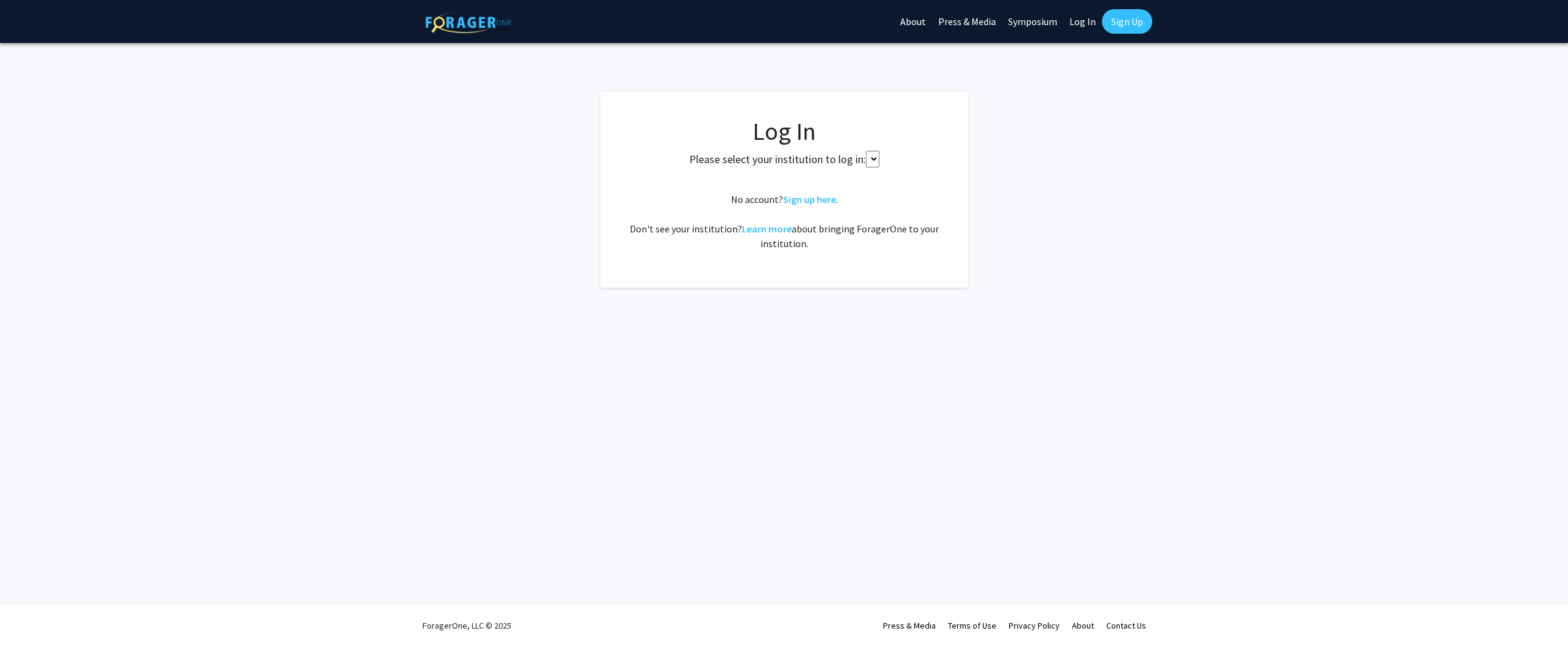
select select
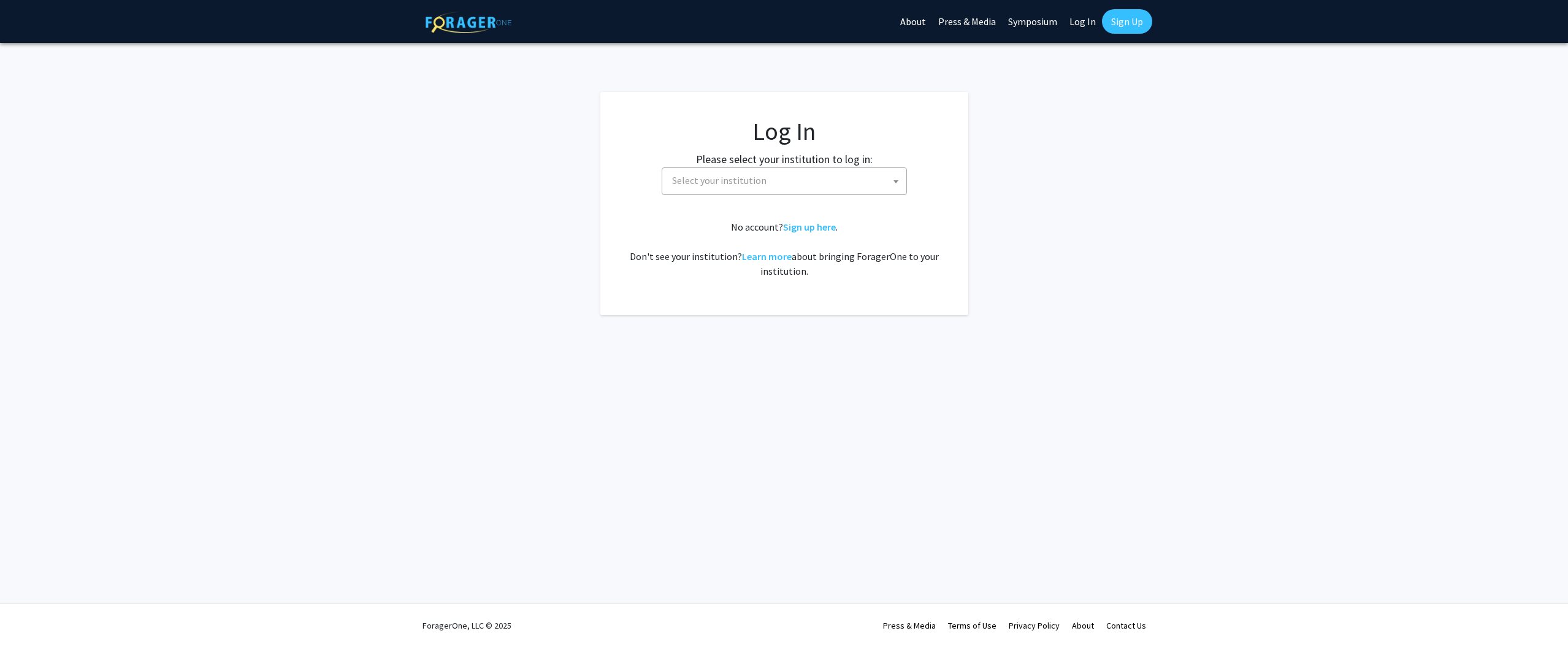
click at [1024, 18] on link "Symposium" at bounding box center [1033, 22] width 61 height 43
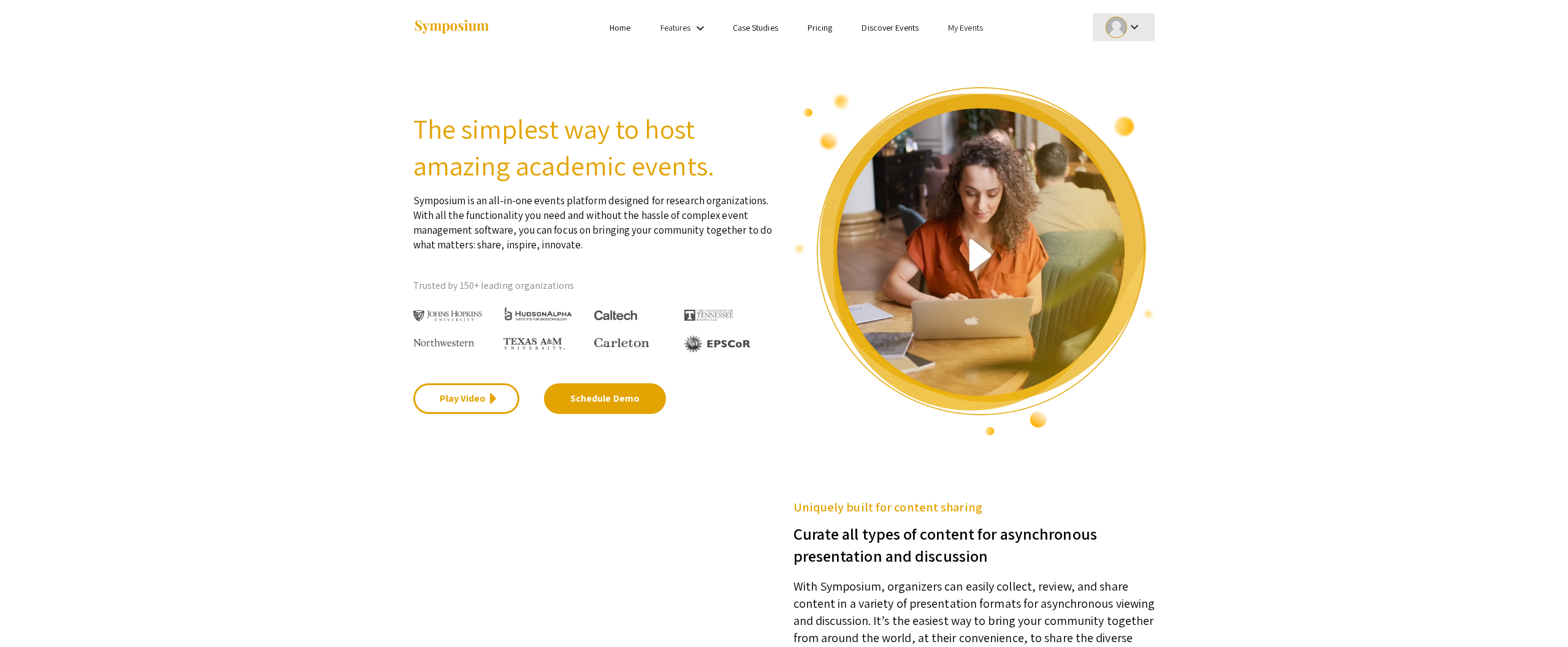
click at [1122, 25] on div at bounding box center [1116, 27] width 22 height 22
click at [1117, 117] on button "Sign out" at bounding box center [1131, 120] width 76 height 30
click at [1082, 31] on link "Login" at bounding box center [1074, 28] width 20 height 11
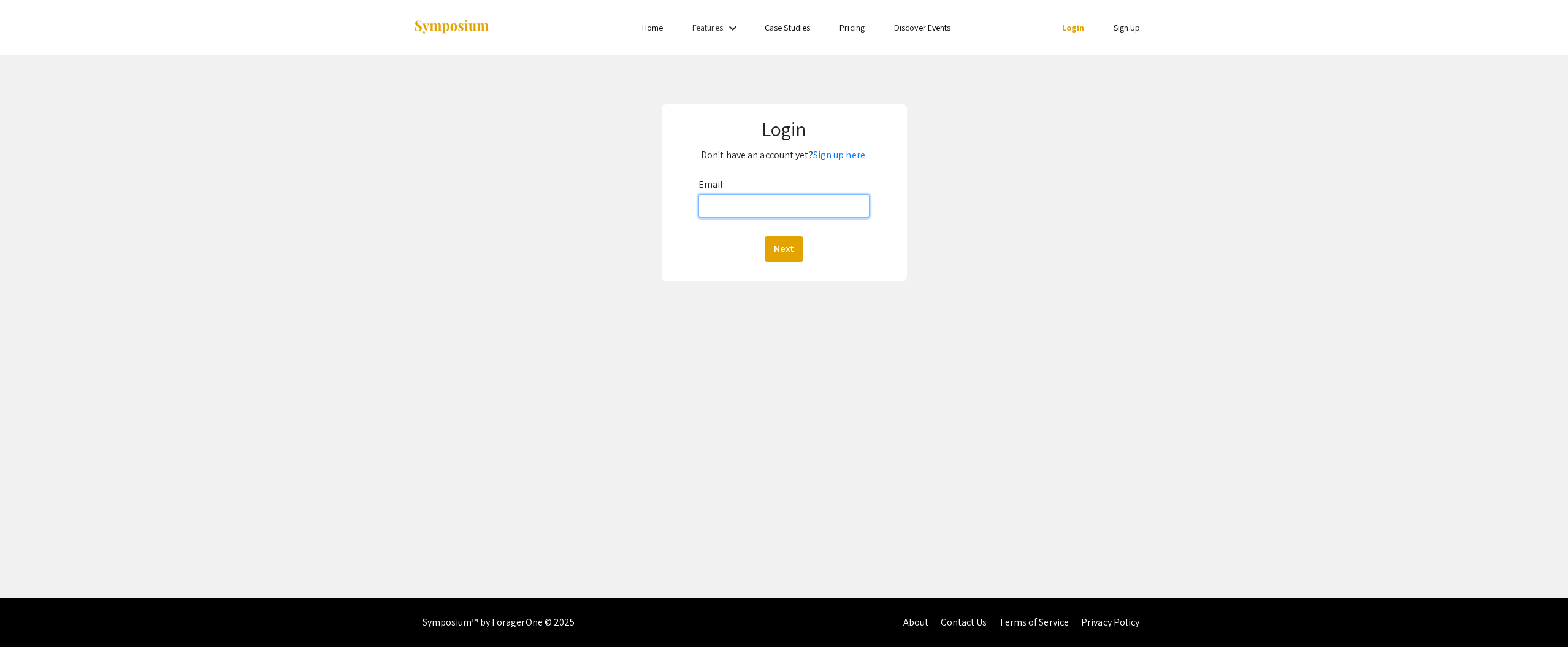
click at [746, 208] on input "Email:" at bounding box center [784, 206] width 171 height 23
click at [722, 207] on input "Email:" at bounding box center [784, 206] width 171 height 23
type input "jnwebb@ncat.edu"
click at [783, 247] on button "Next" at bounding box center [784, 249] width 39 height 26
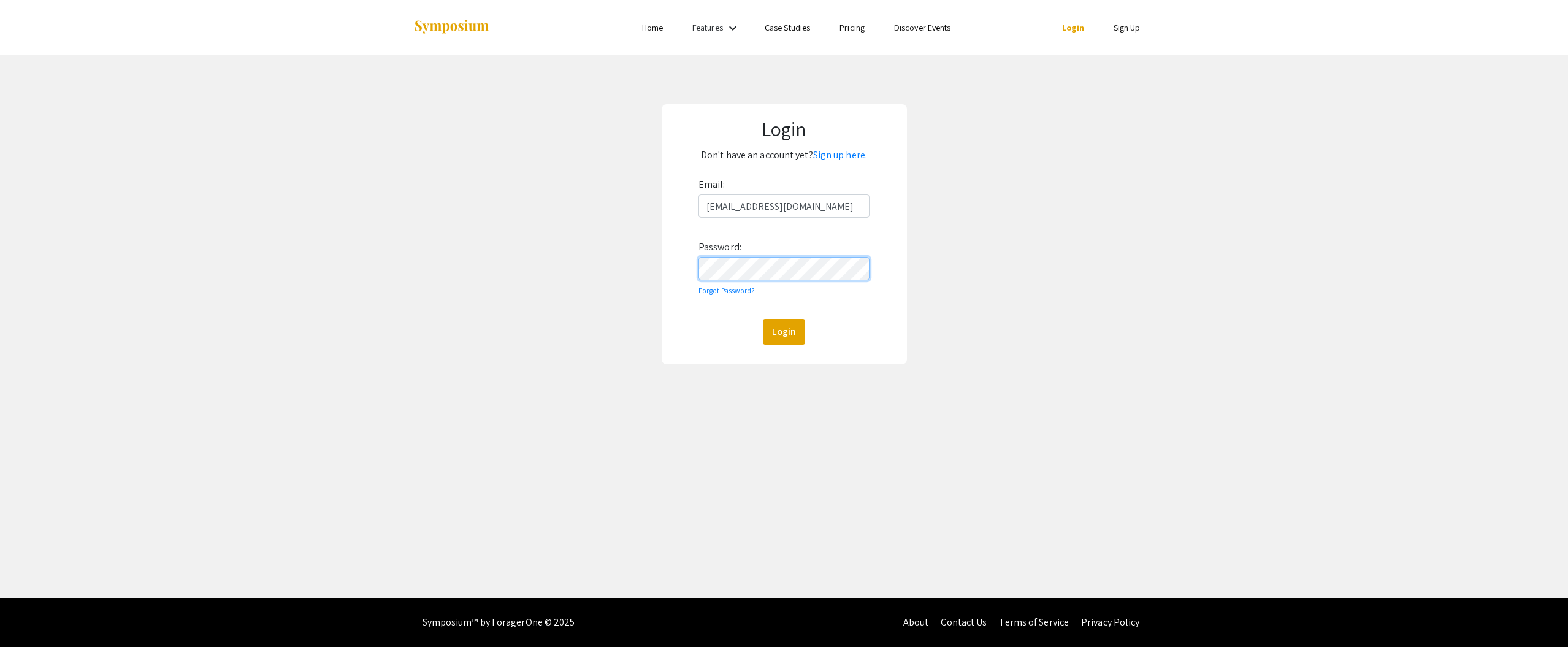
click at [763, 319] on button "Login" at bounding box center [784, 332] width 42 height 26
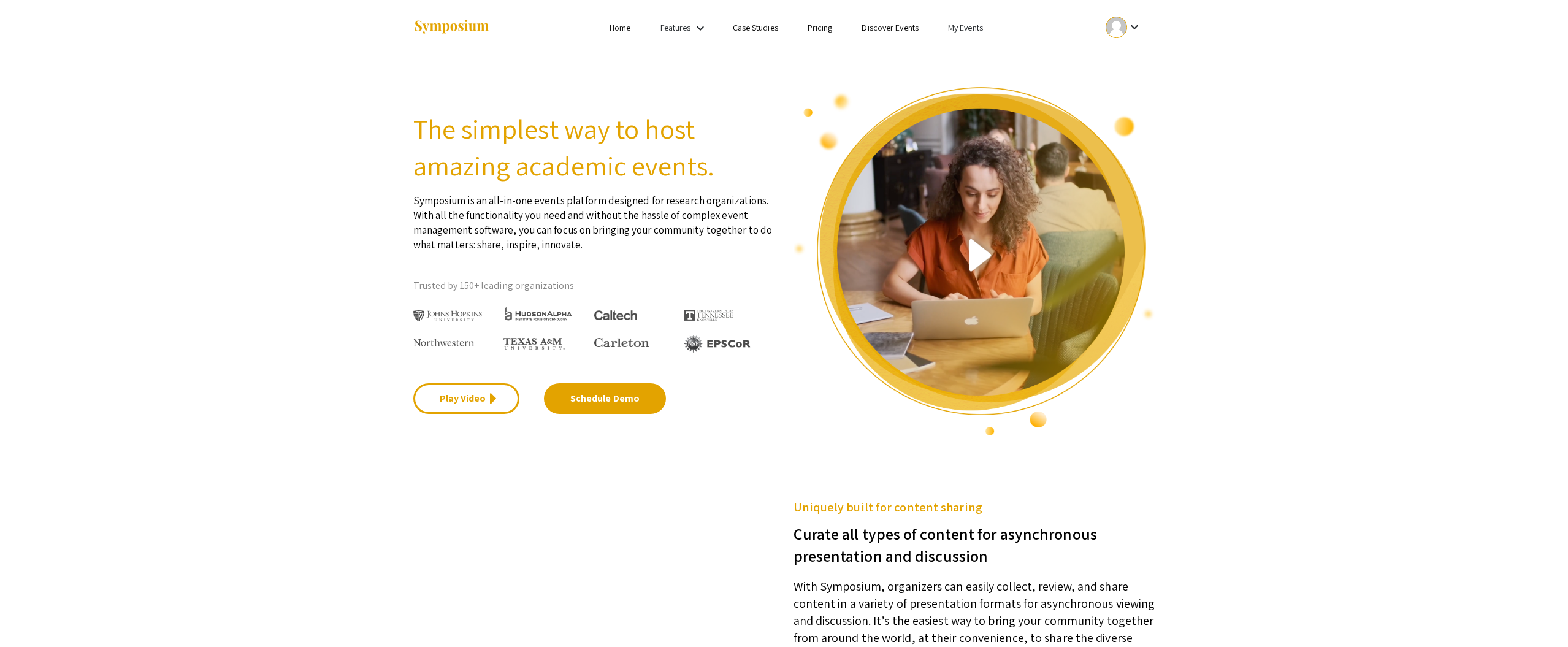
click at [961, 26] on link "My Events" at bounding box center [965, 28] width 35 height 11
click at [973, 57] on button "Events I've organized" at bounding box center [986, 55] width 105 height 30
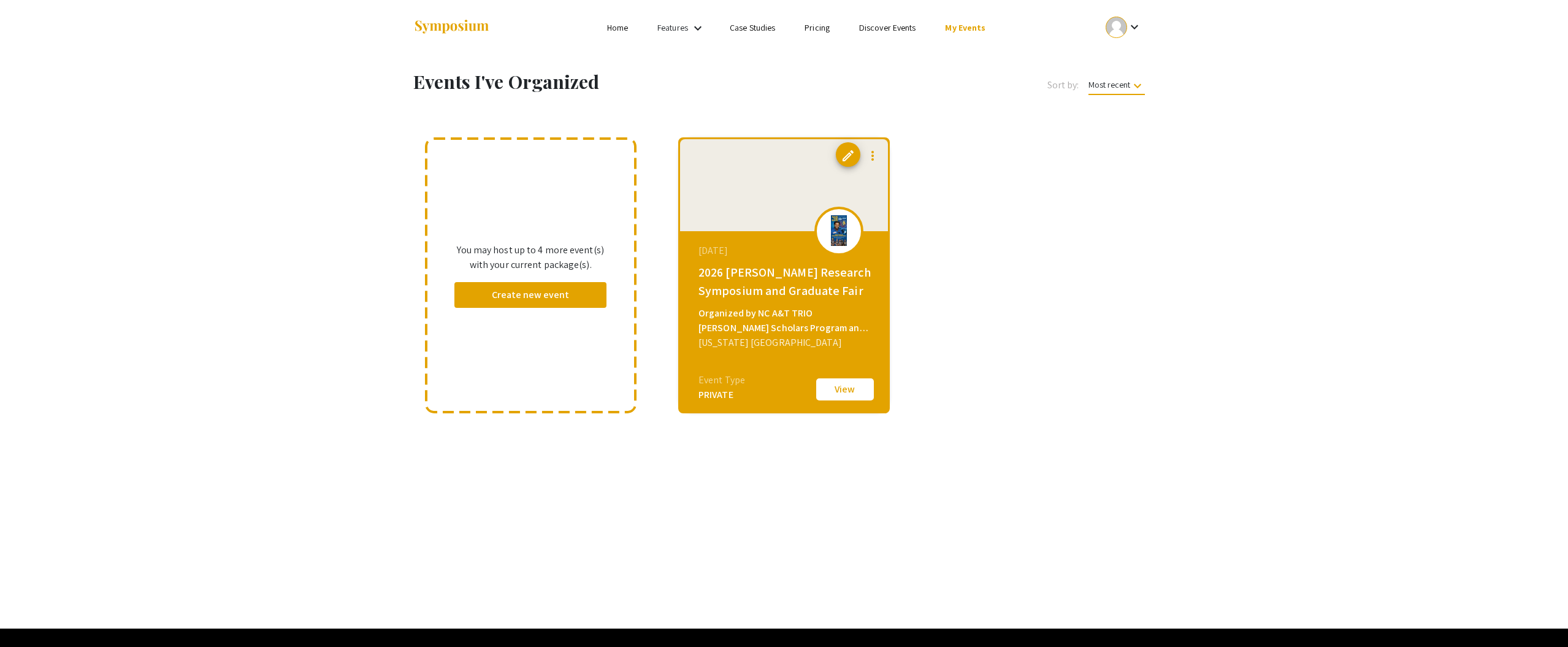
click at [823, 381] on button "View" at bounding box center [845, 389] width 61 height 26
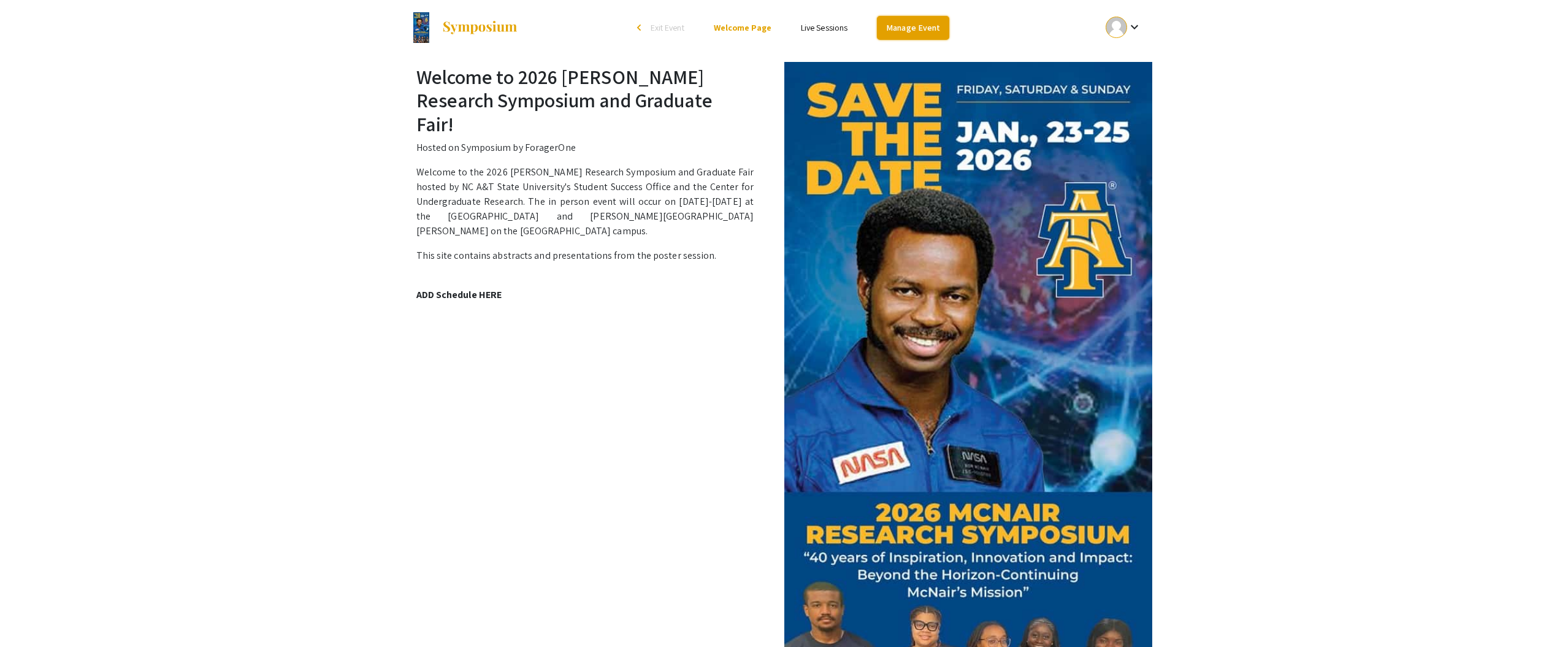
click at [925, 29] on link "Manage Event" at bounding box center [913, 28] width 73 height 24
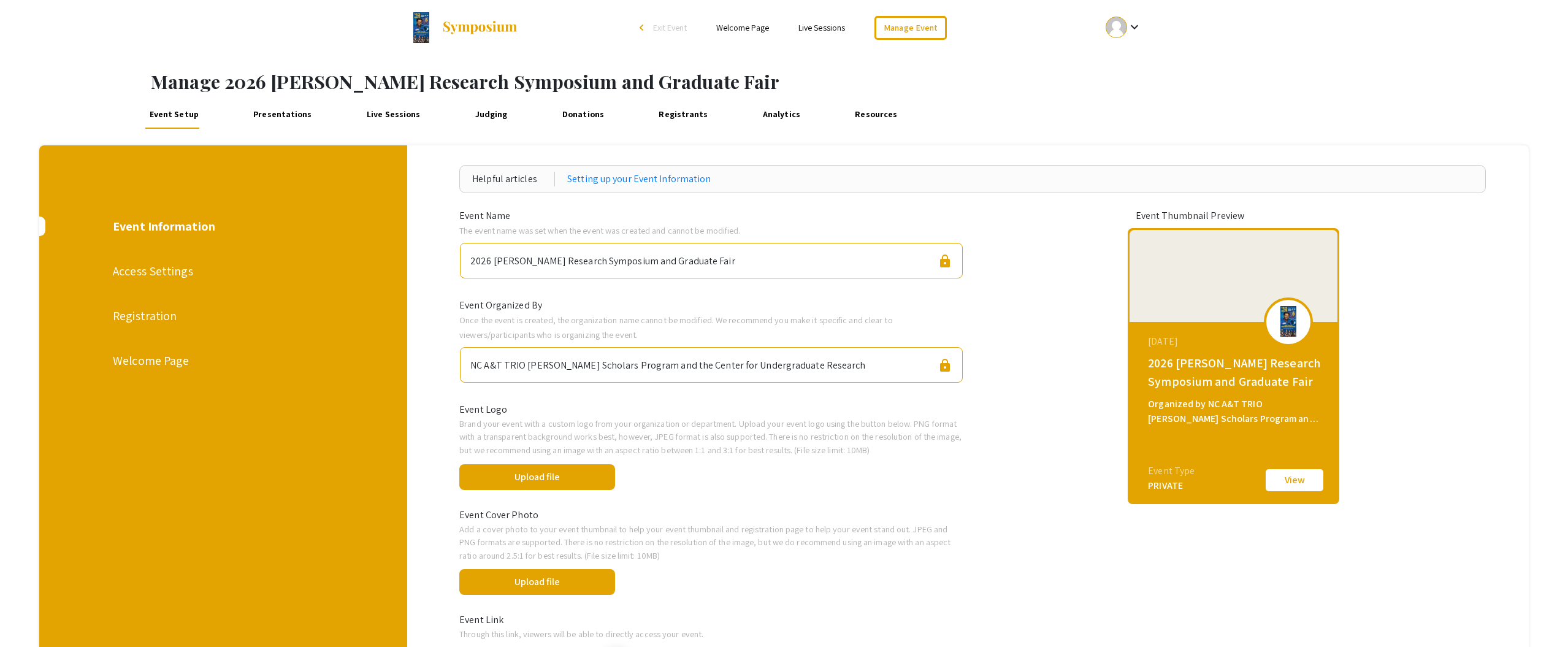
click at [149, 360] on div "Welcome Page" at bounding box center [223, 360] width 221 height 18
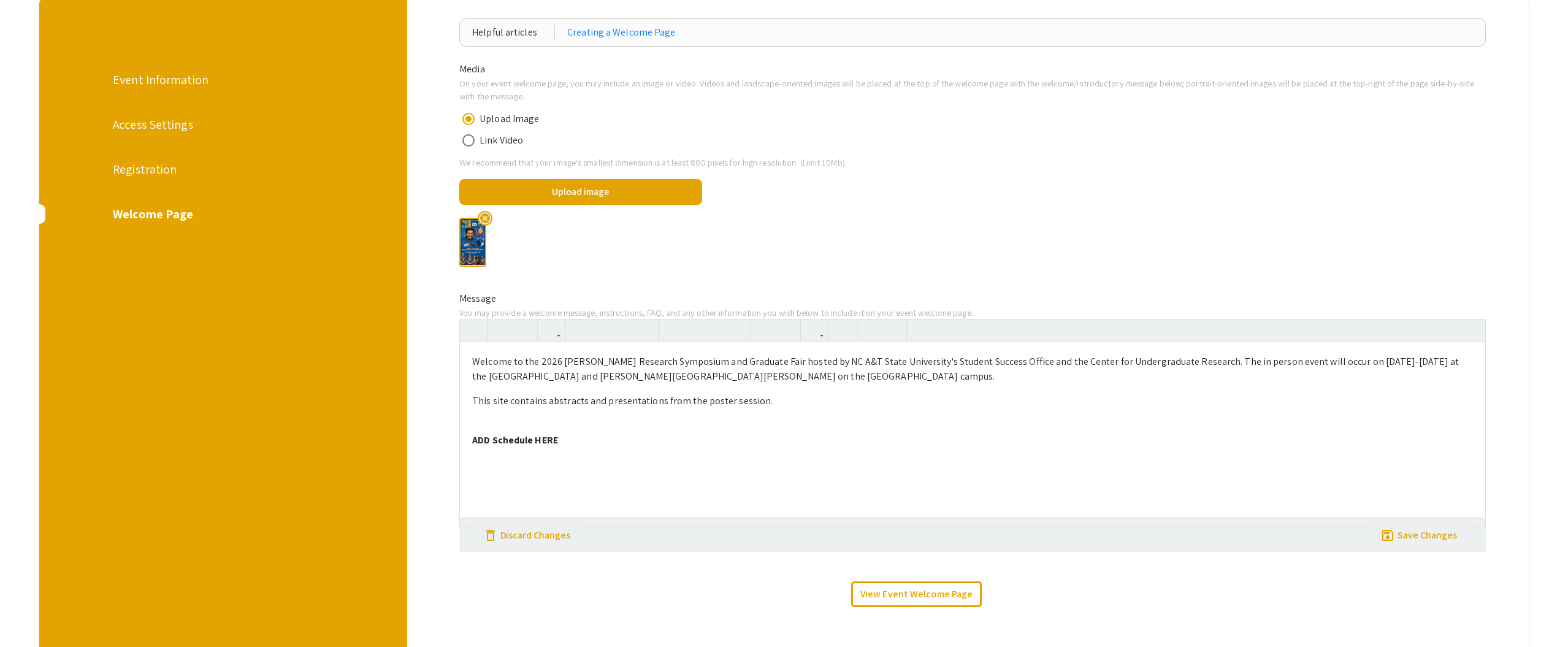
scroll to position [145, 0]
click at [151, 171] on div "Registration" at bounding box center [223, 171] width 221 height 18
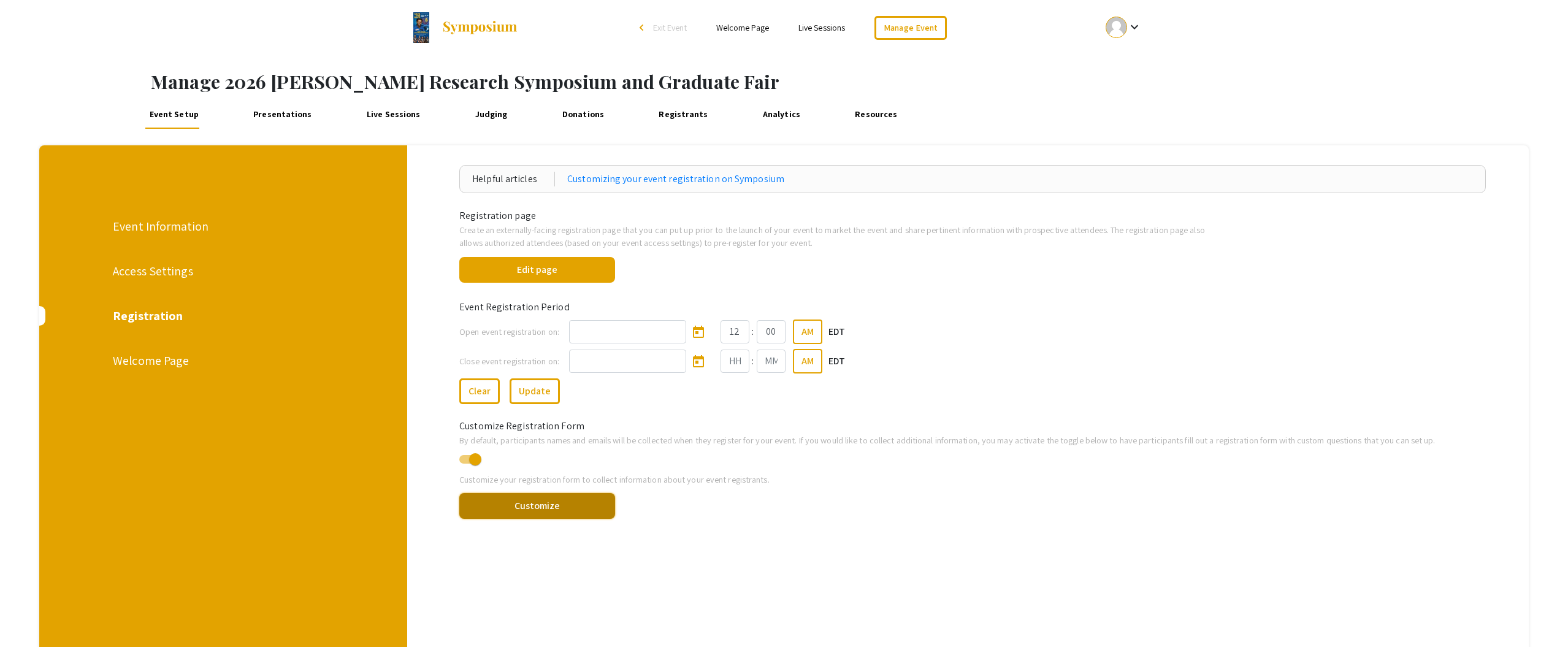
click at [523, 507] on button "Customize" at bounding box center [537, 506] width 156 height 26
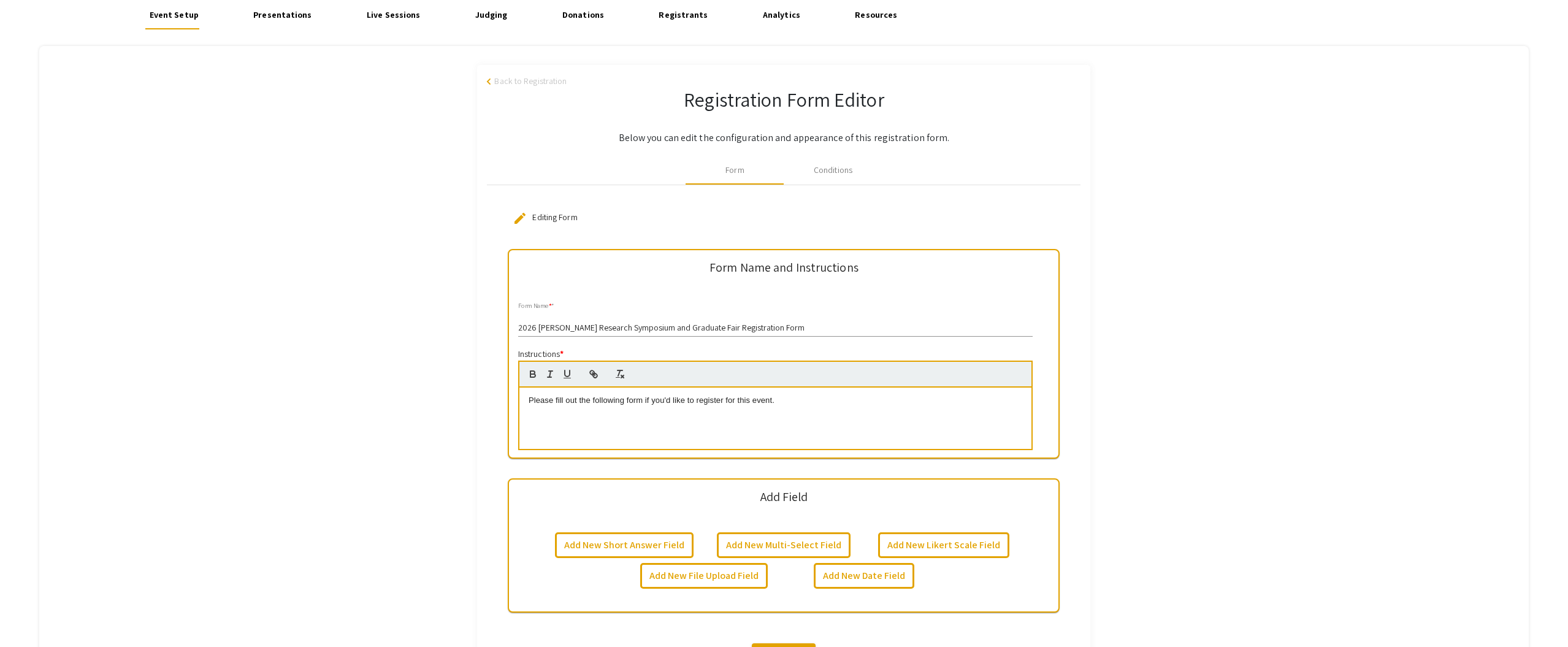
scroll to position [98, 0]
click at [384, 230] on div "arrow_back_ios Back to Registration Registration Form Editor Below you can edit…" at bounding box center [784, 387] width 1490 height 641
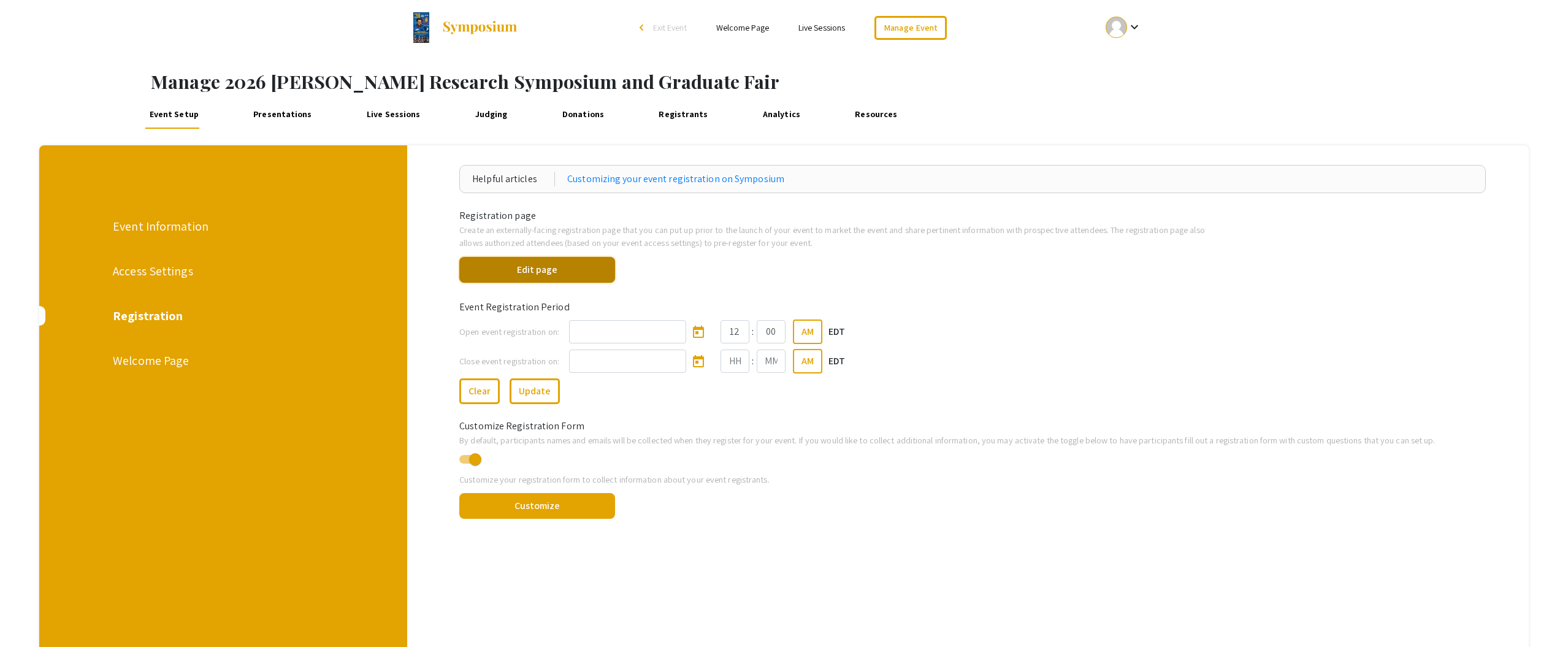
click at [553, 275] on button "Edit page" at bounding box center [537, 270] width 156 height 26
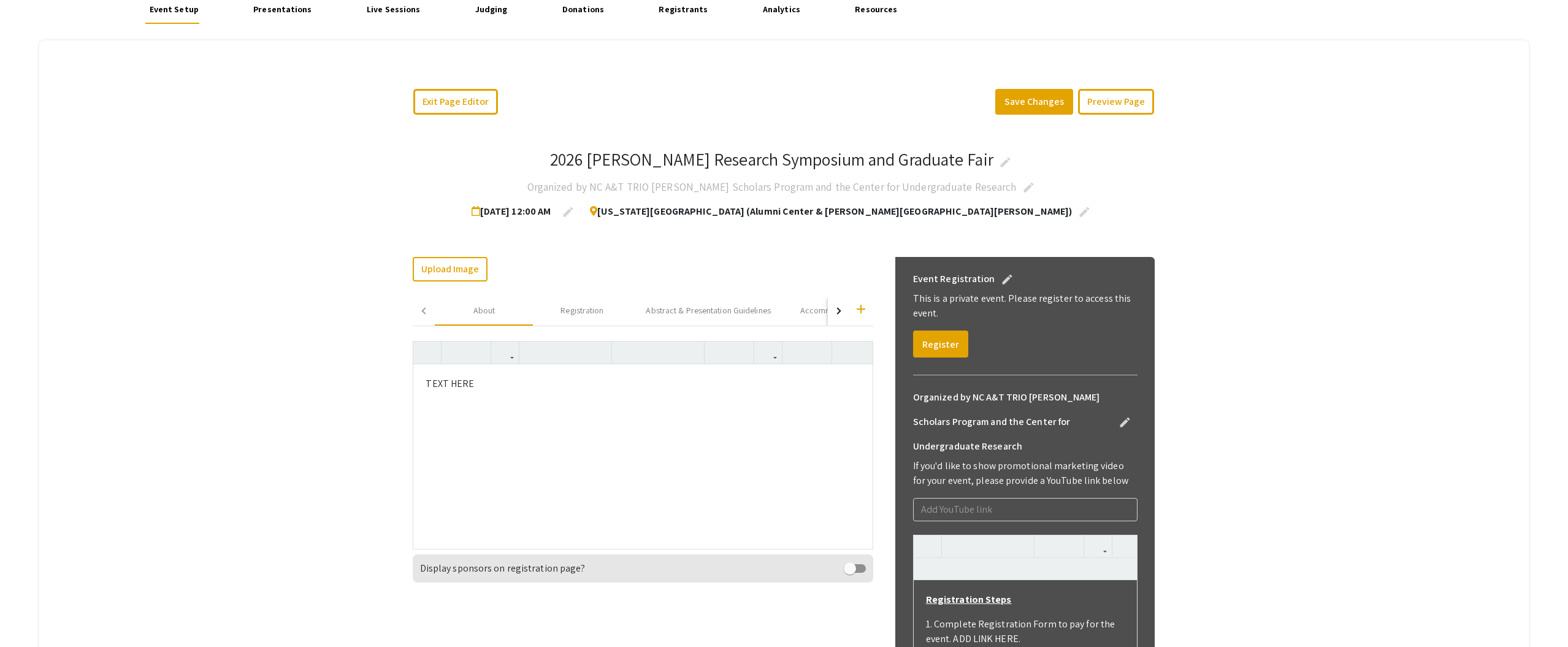
scroll to position [156, 0]
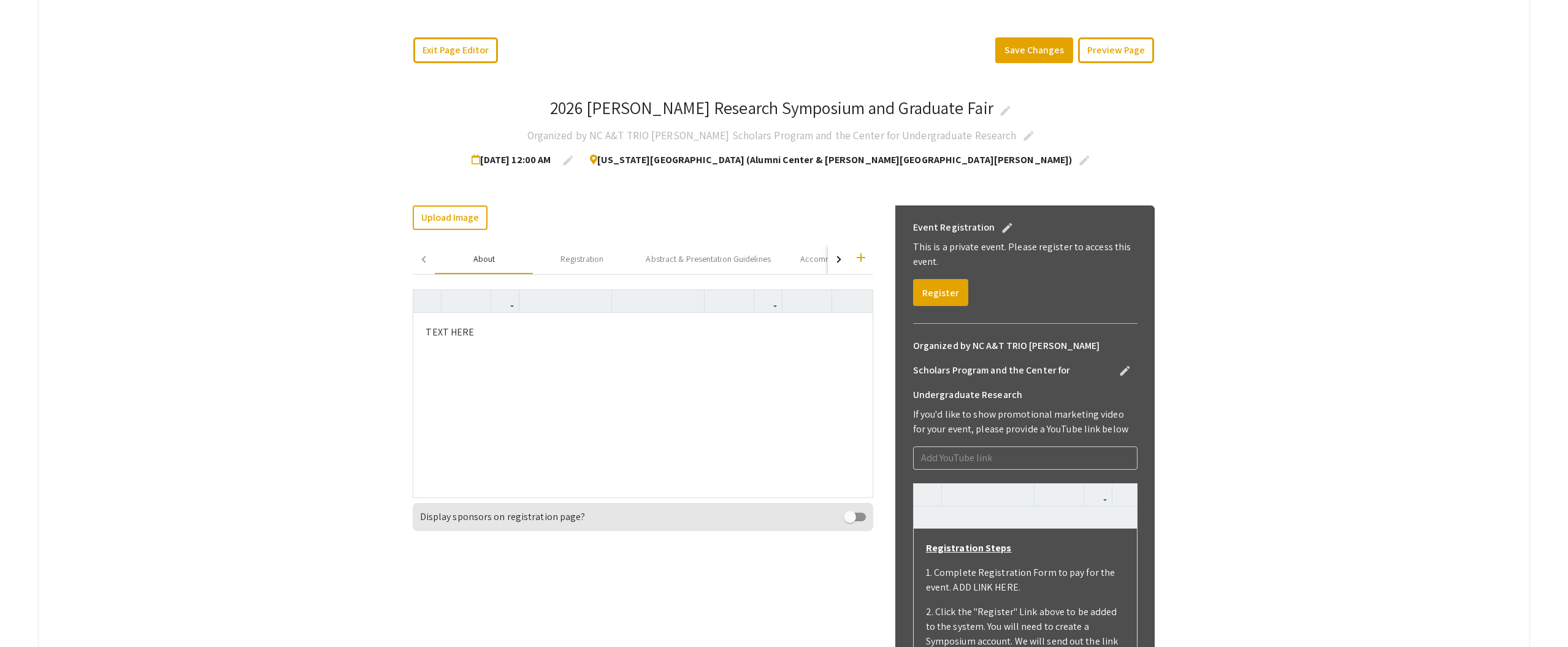
click at [479, 263] on div "About" at bounding box center [485, 259] width 22 height 13
click at [582, 263] on div "Registration" at bounding box center [582, 259] width 43 height 13
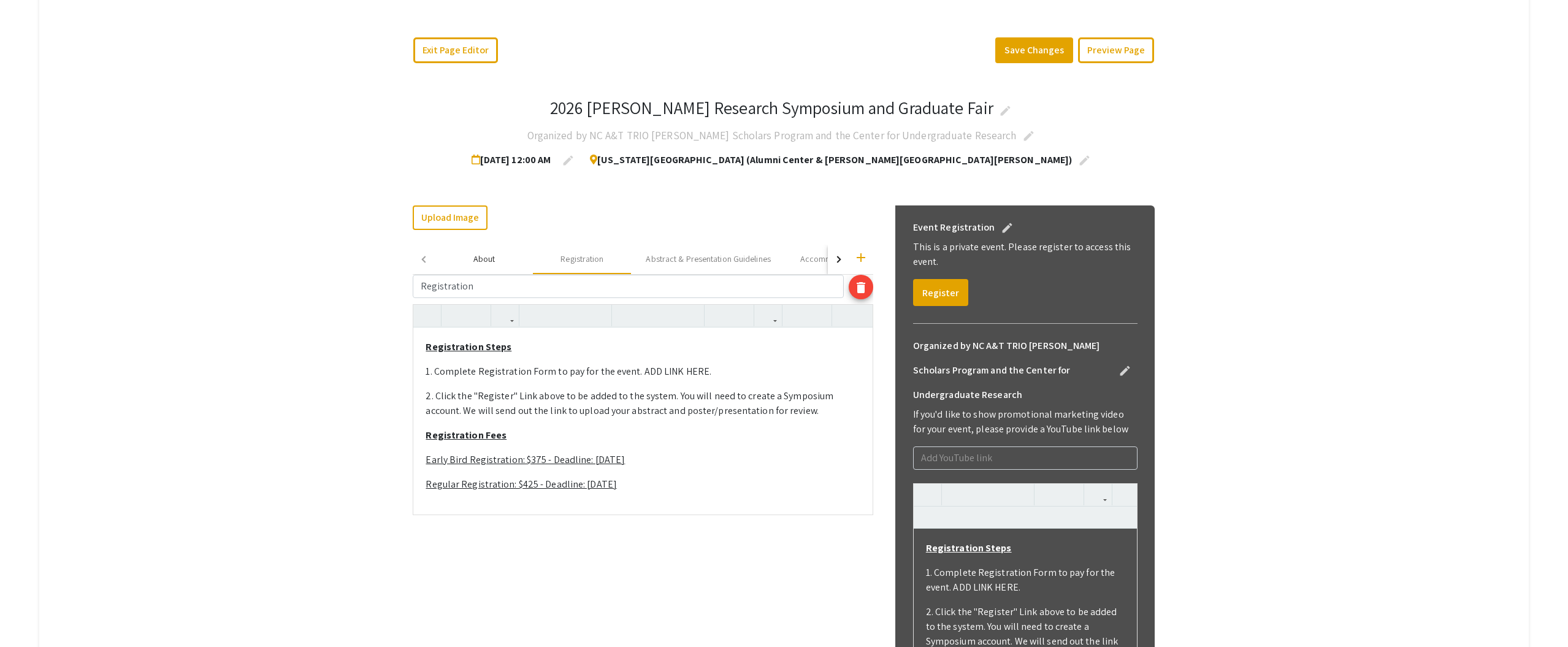
click at [484, 263] on div "About" at bounding box center [485, 259] width 22 height 13
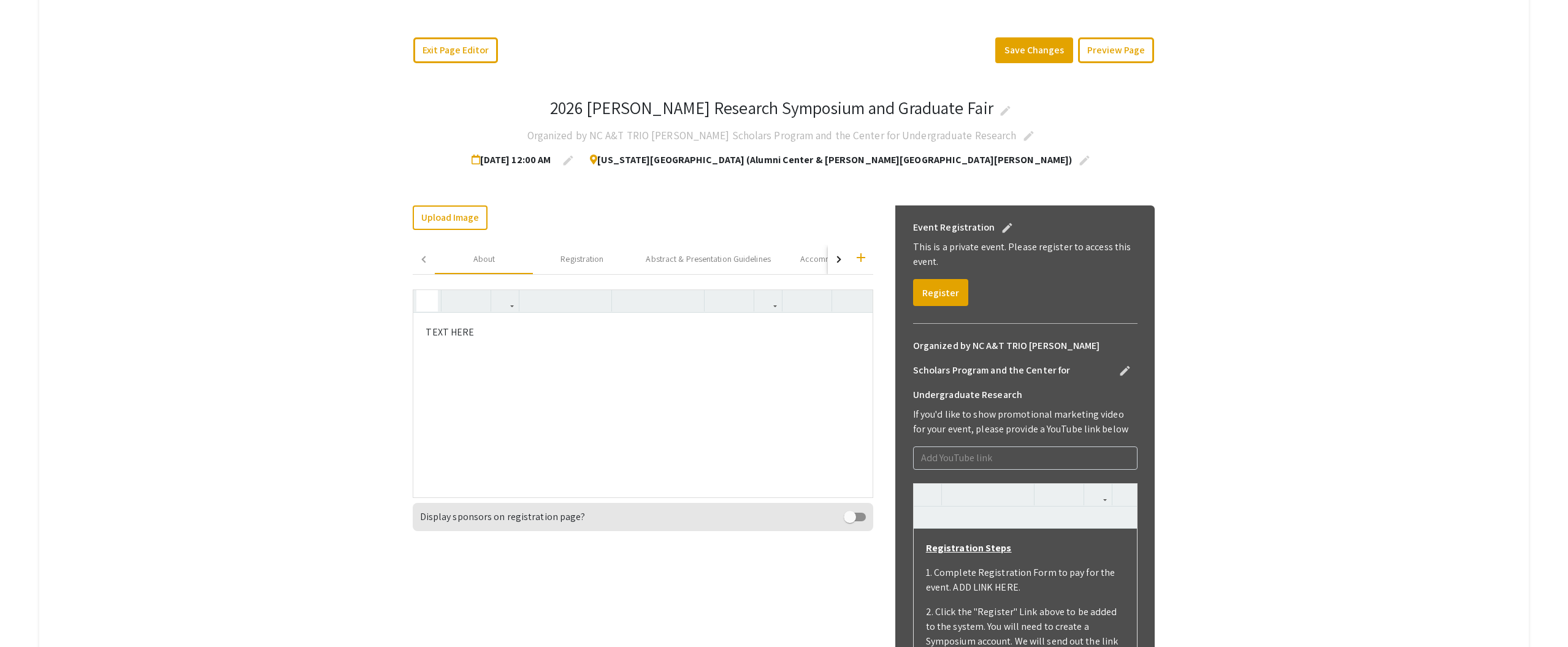
click at [419, 304] on button "button" at bounding box center [427, 301] width 22 height 22
click at [429, 303] on icon "button" at bounding box center [427, 301] width 10 height 20
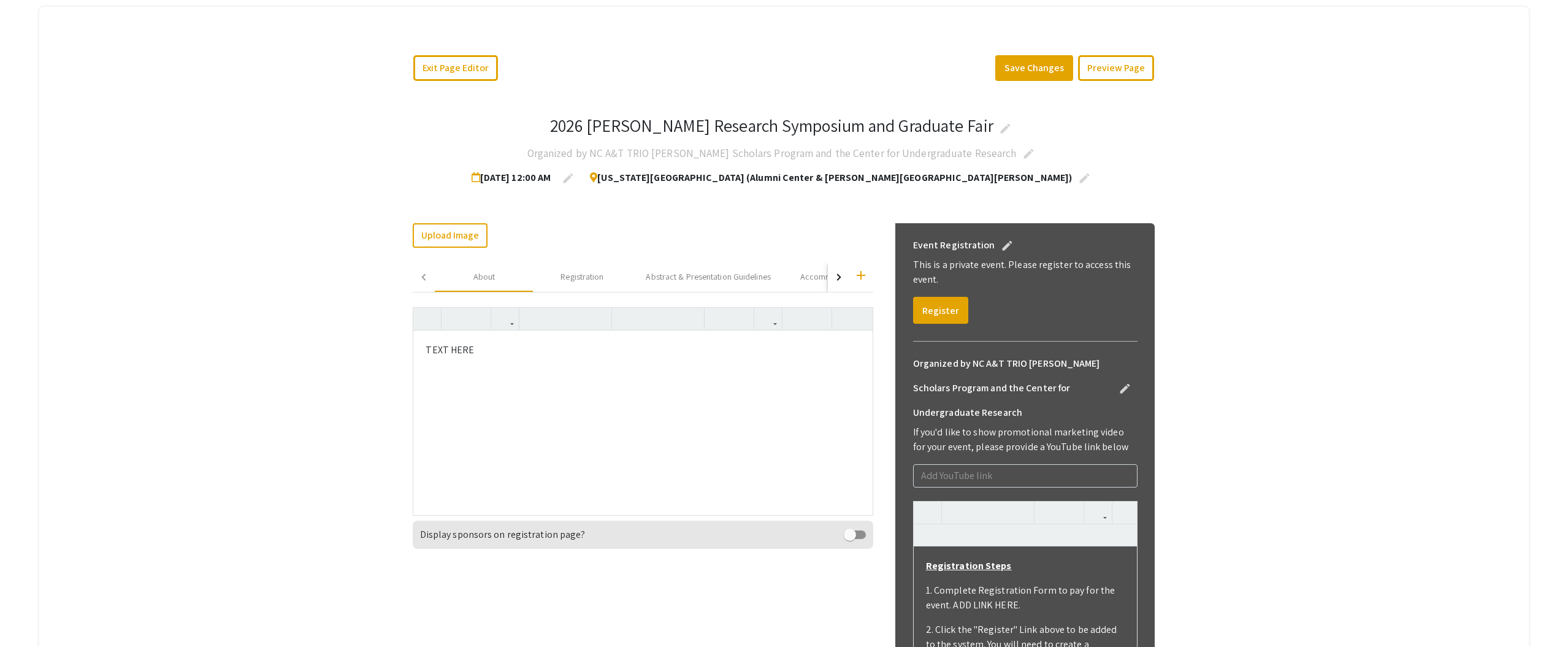
scroll to position [139, 0]
click at [577, 280] on div "Registration" at bounding box center [582, 276] width 43 height 13
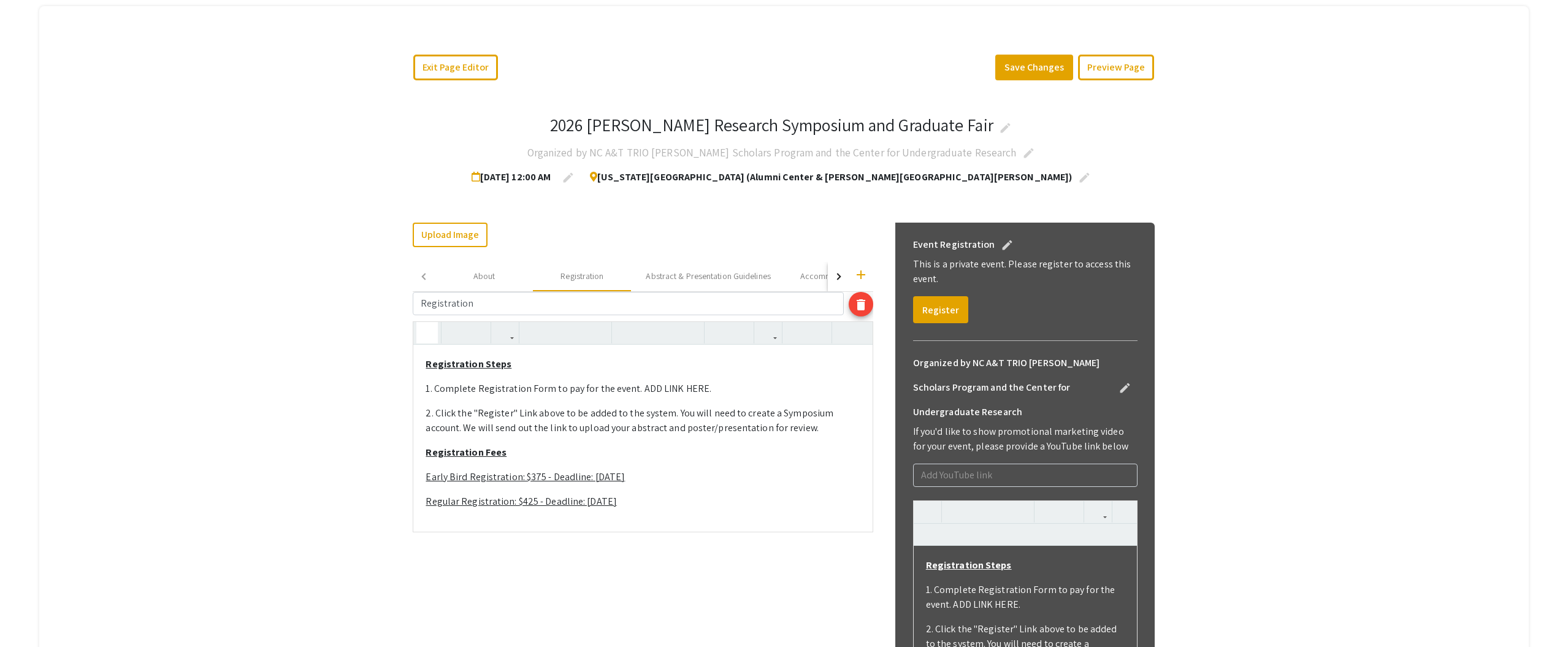
click at [429, 330] on icon "button" at bounding box center [427, 333] width 10 height 20
click at [422, 323] on use "button" at bounding box center [422, 323] width 0 height 0
click at [475, 280] on div "About" at bounding box center [485, 276] width 22 height 13
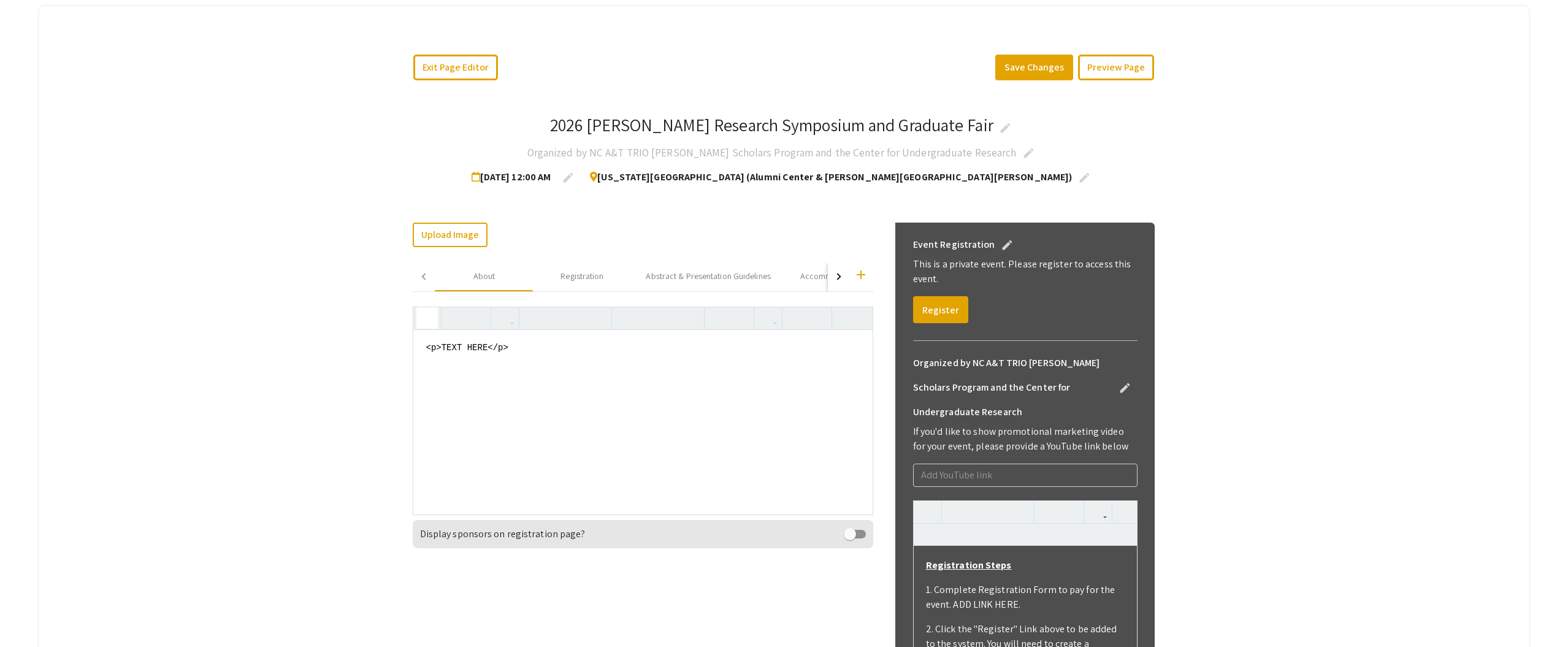
click at [422, 308] on use "button" at bounding box center [422, 308] width 0 height 0
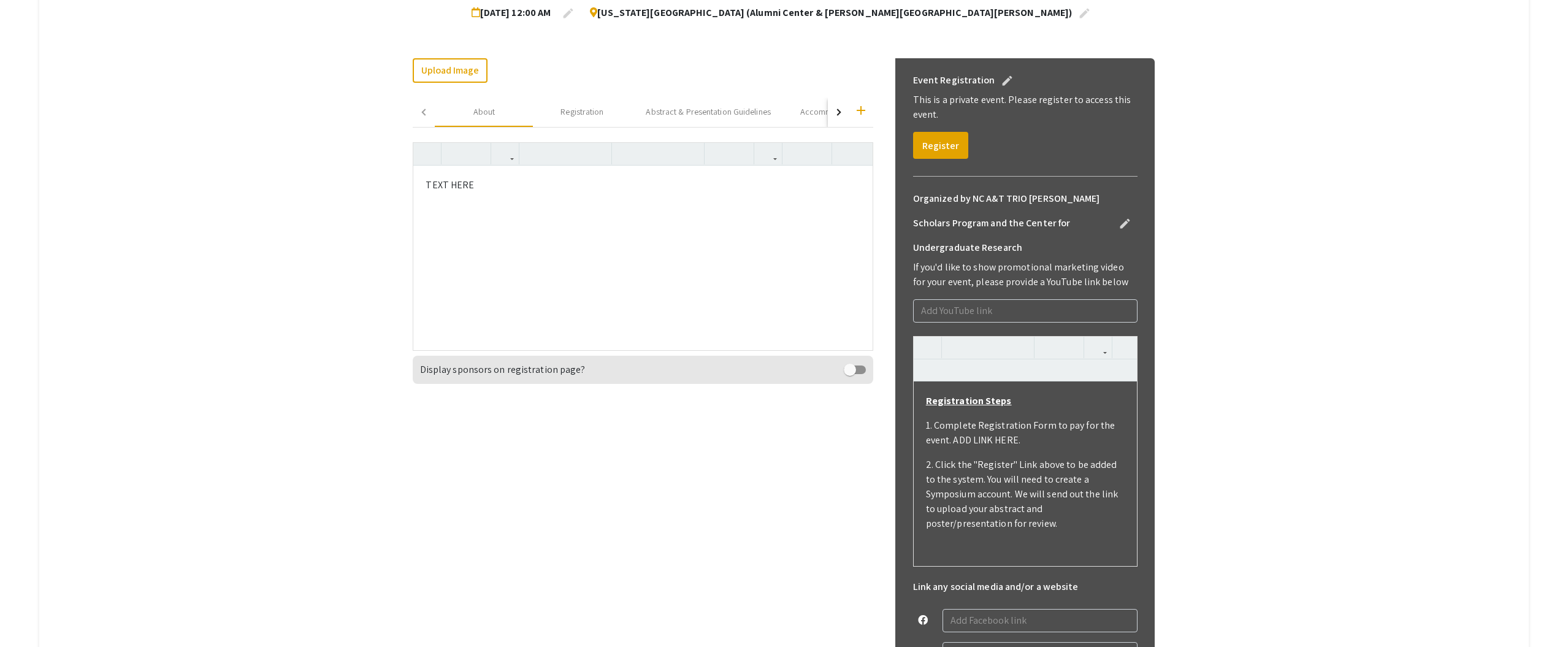
scroll to position [0, 0]
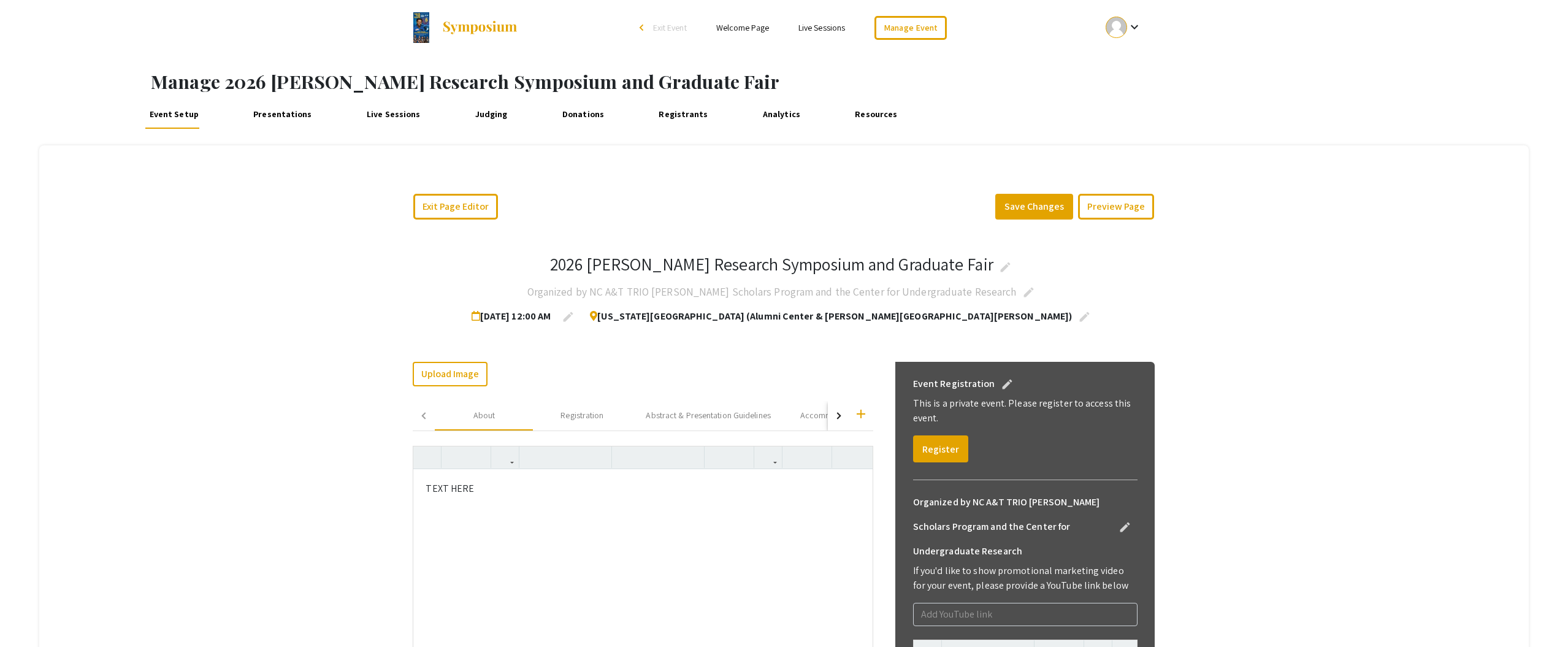
click at [853, 112] on link "Resources" at bounding box center [876, 114] width 50 height 30
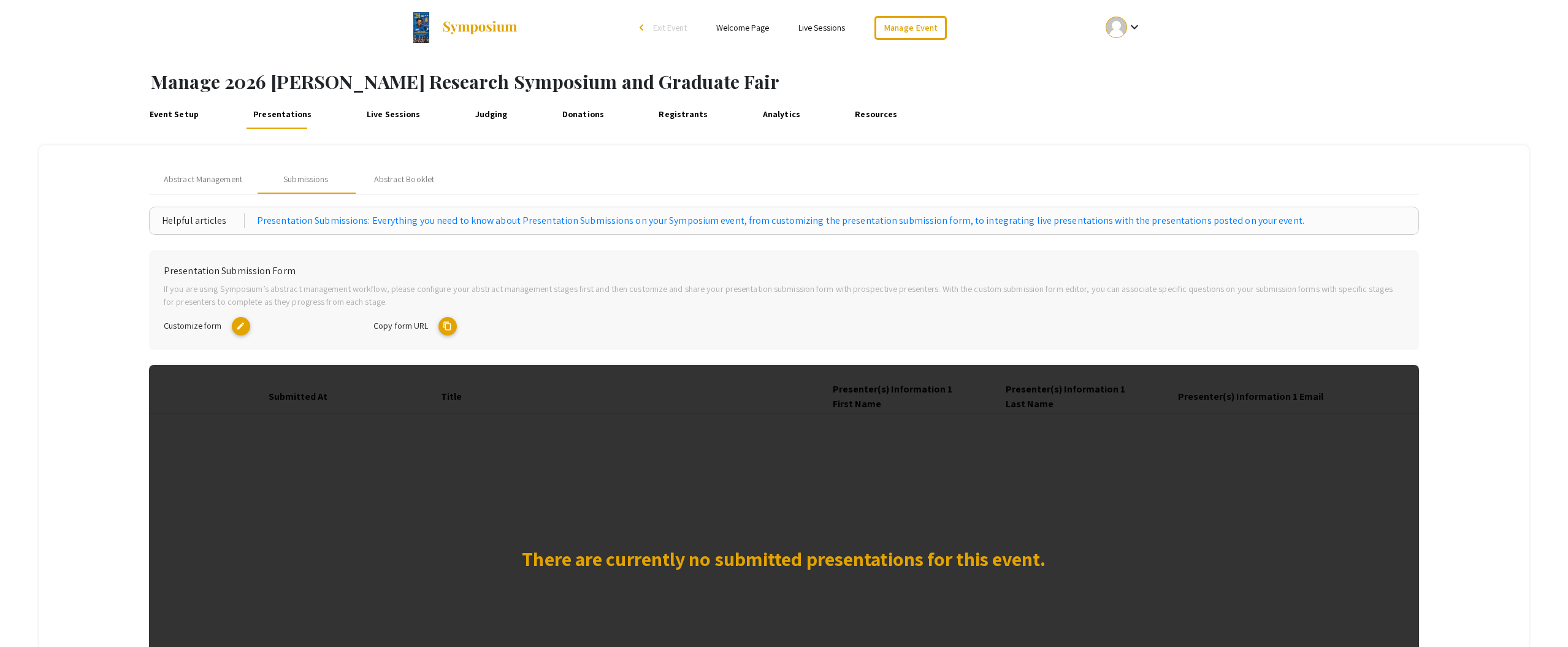
click at [178, 116] on link "Event Setup" at bounding box center [173, 114] width 57 height 30
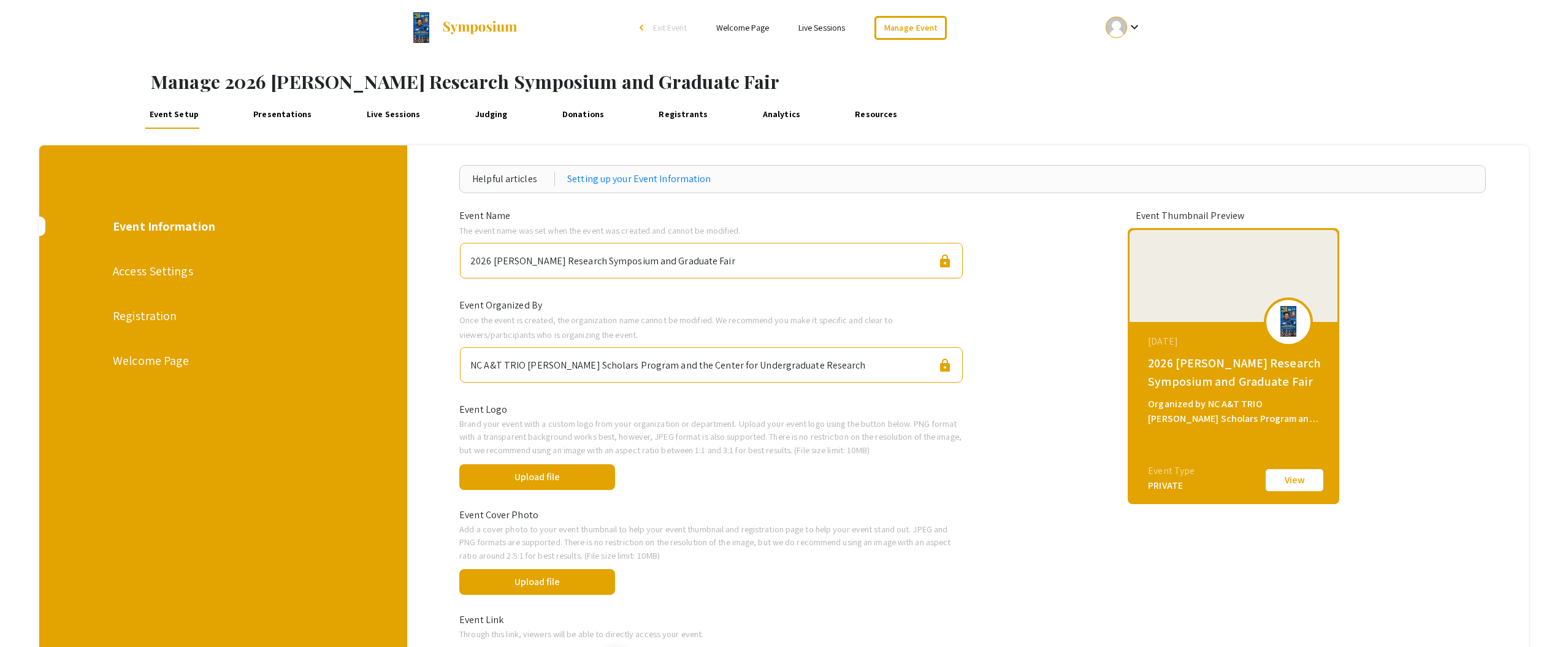
click at [145, 362] on div "Welcome Page" at bounding box center [223, 360] width 221 height 18
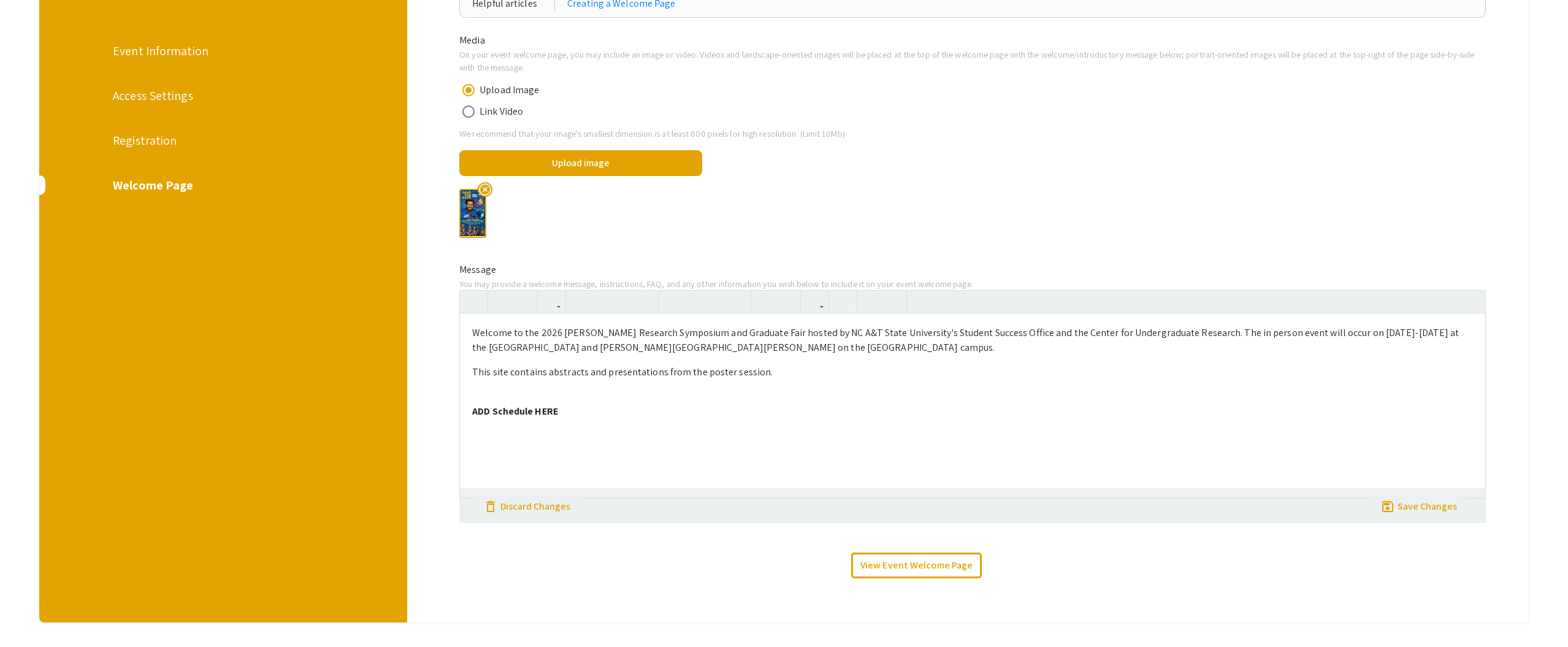
scroll to position [186, 0]
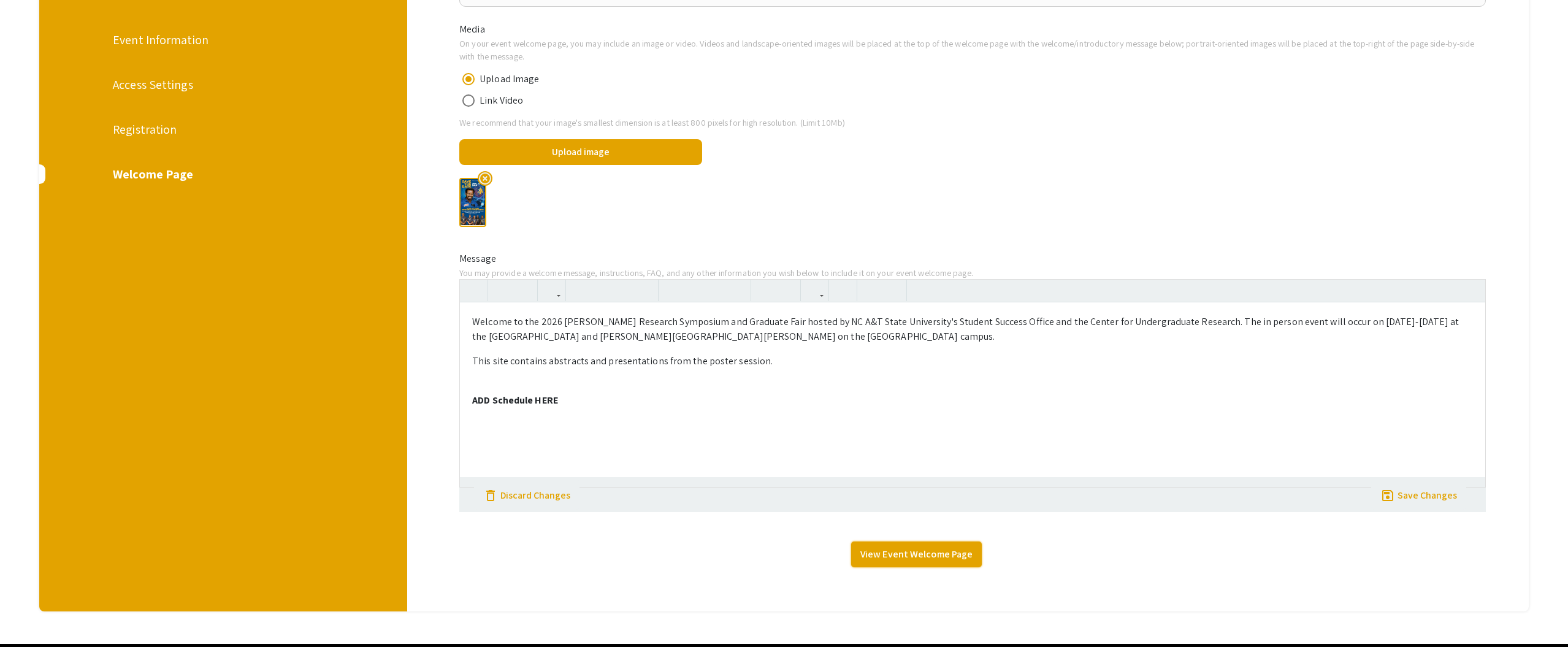
click at [892, 555] on link "View Event Welcome Page" at bounding box center [916, 555] width 130 height 26
